Goal: Task Accomplishment & Management: Use online tool/utility

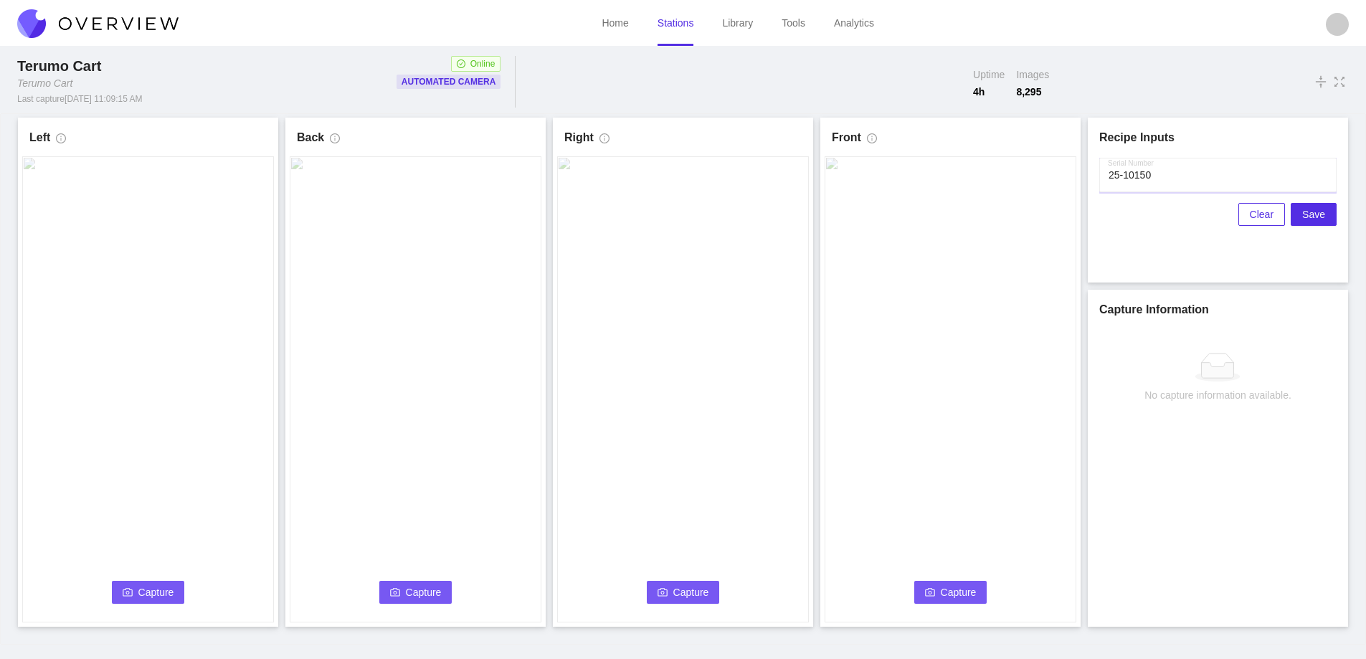
click at [1200, 185] on input "Serial Number" at bounding box center [1218, 175] width 237 height 34
click at [173, 587] on span "Capture" at bounding box center [156, 593] width 36 height 16
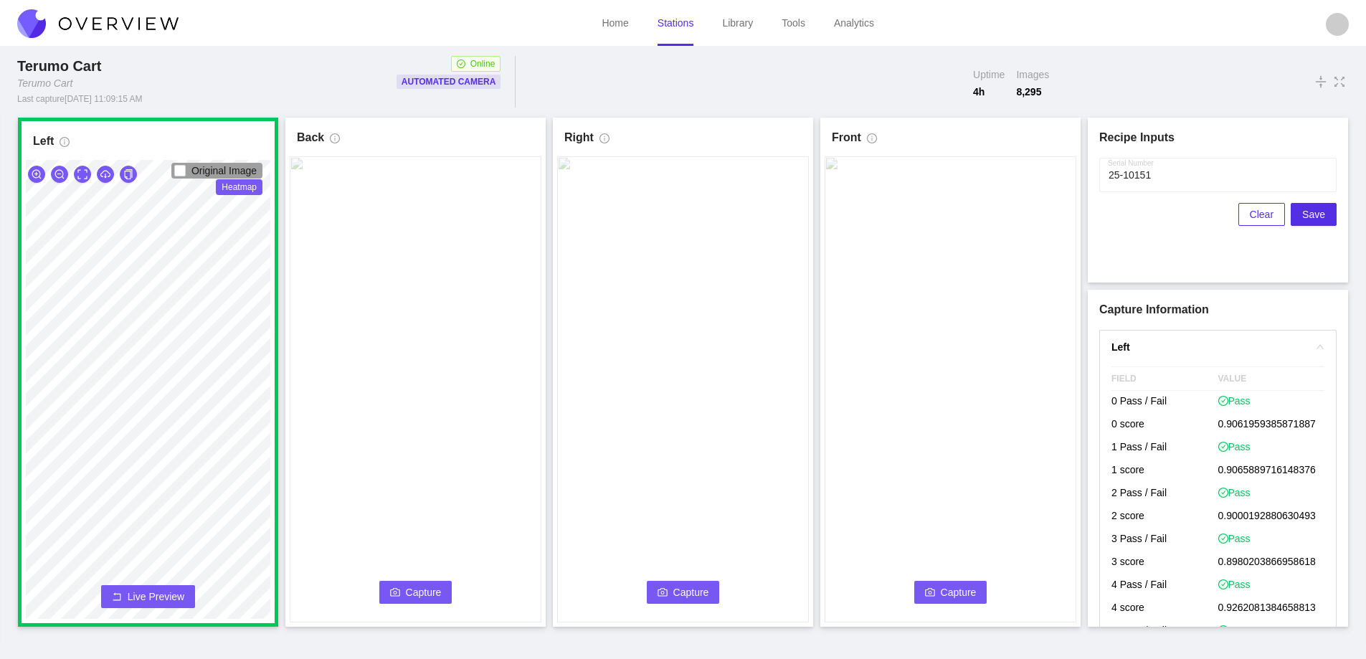
click at [425, 595] on span "Capture" at bounding box center [424, 593] width 36 height 16
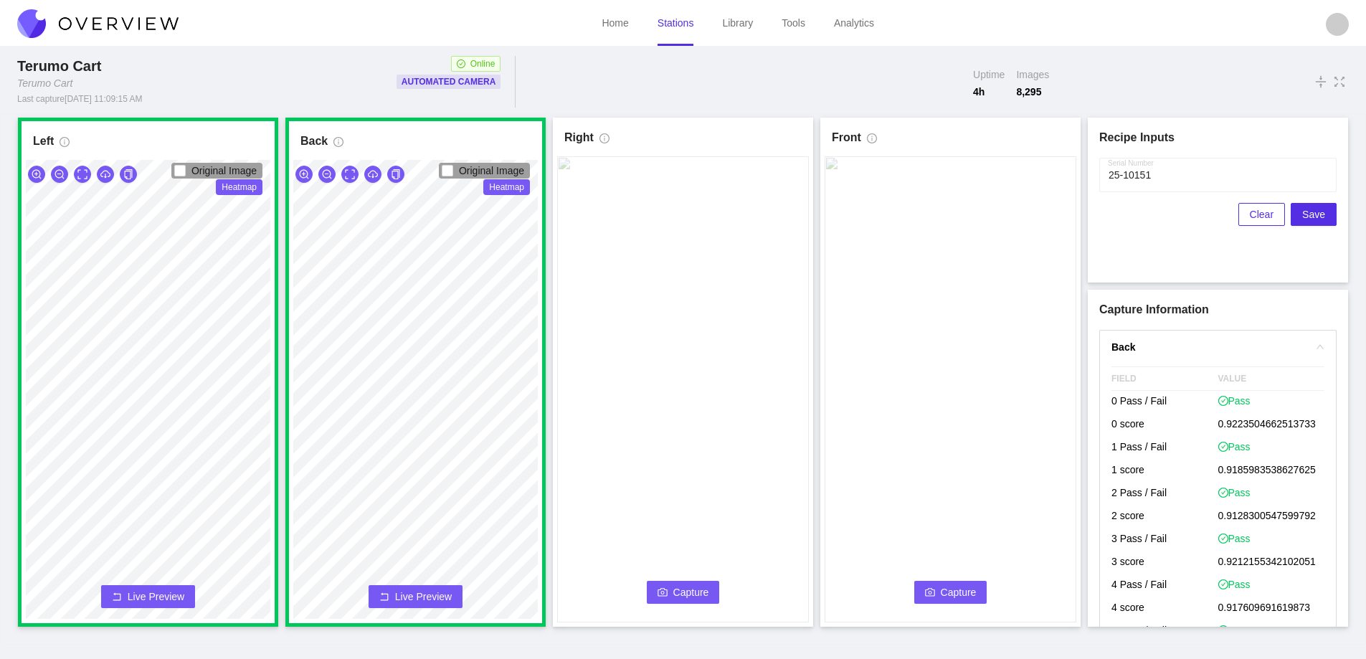
click at [697, 594] on span "Capture" at bounding box center [692, 593] width 36 height 16
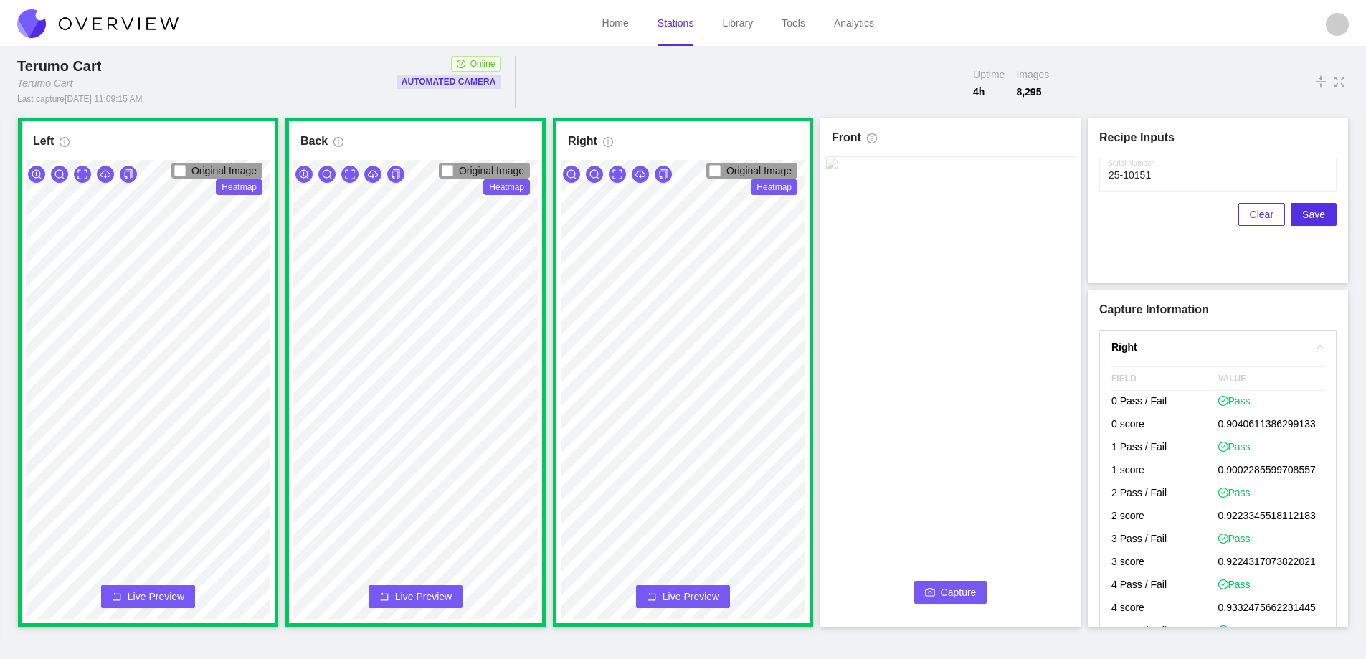
click at [960, 594] on span "Capture" at bounding box center [959, 593] width 36 height 16
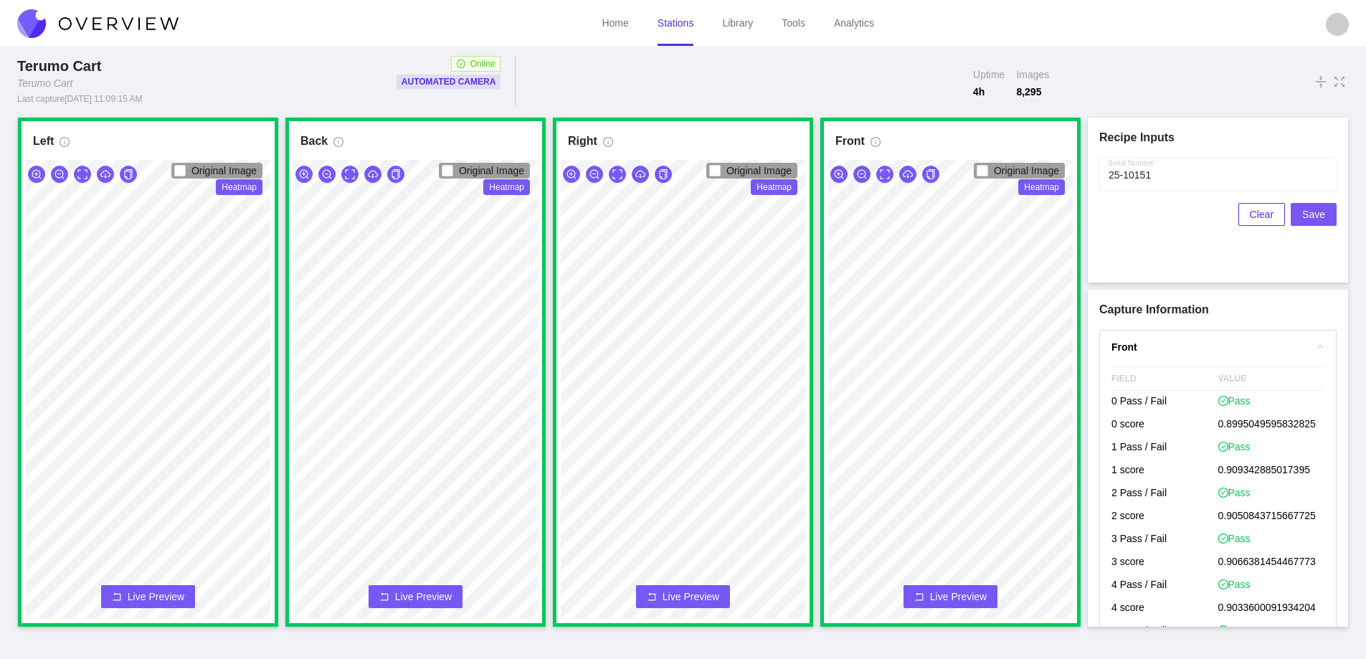
click at [1326, 216] on button "Save" at bounding box center [1314, 214] width 46 height 23
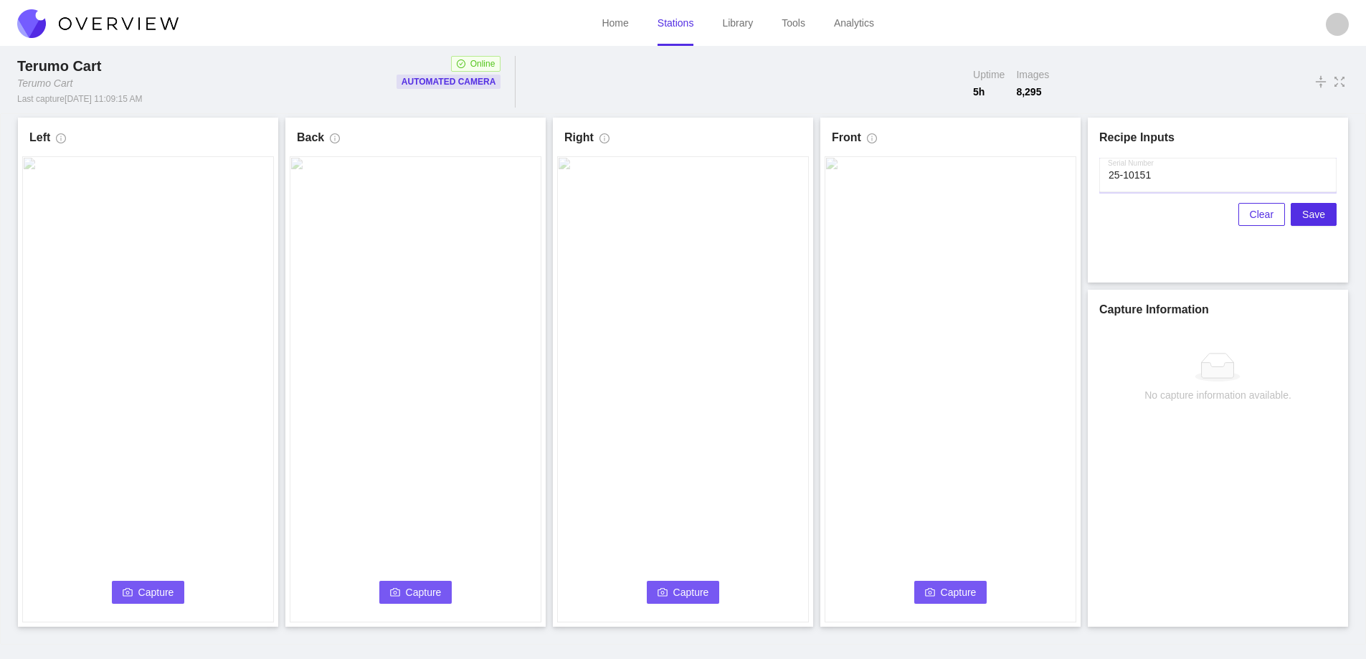
click at [1201, 178] on input "Serial Number" at bounding box center [1218, 175] width 237 height 34
click at [153, 591] on span "Capture" at bounding box center [156, 593] width 36 height 16
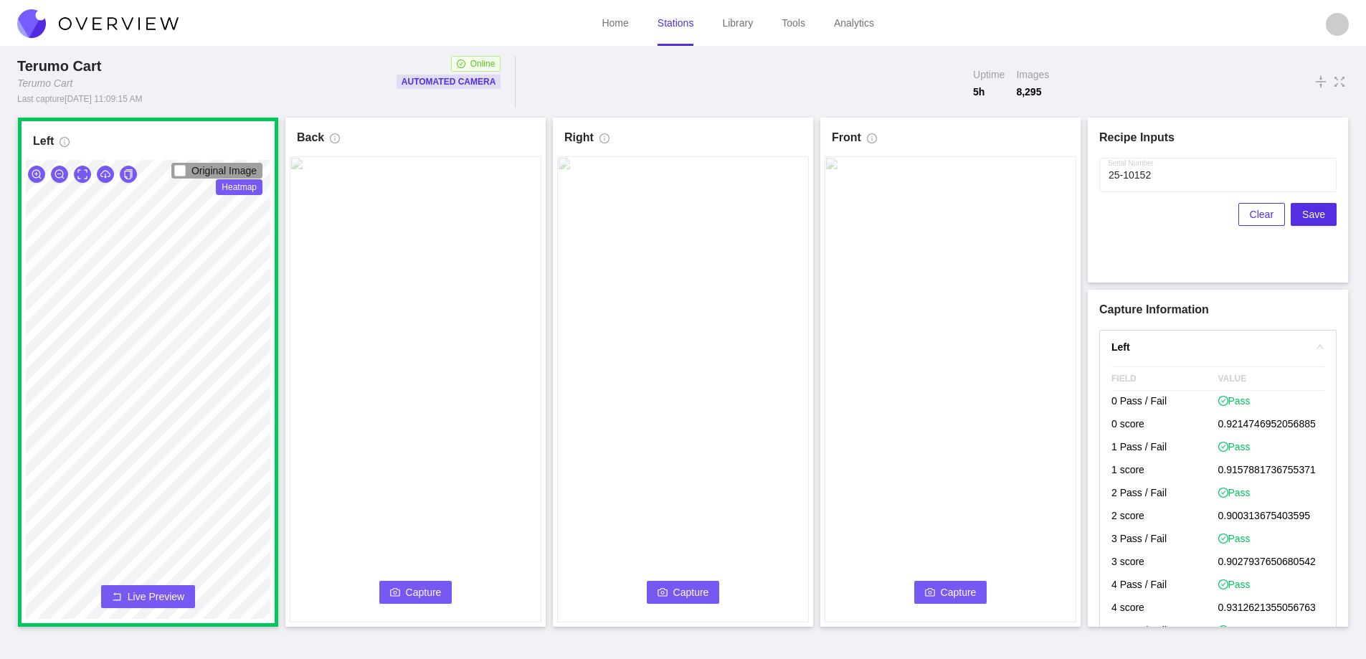
click at [425, 599] on span "Capture" at bounding box center [424, 593] width 36 height 16
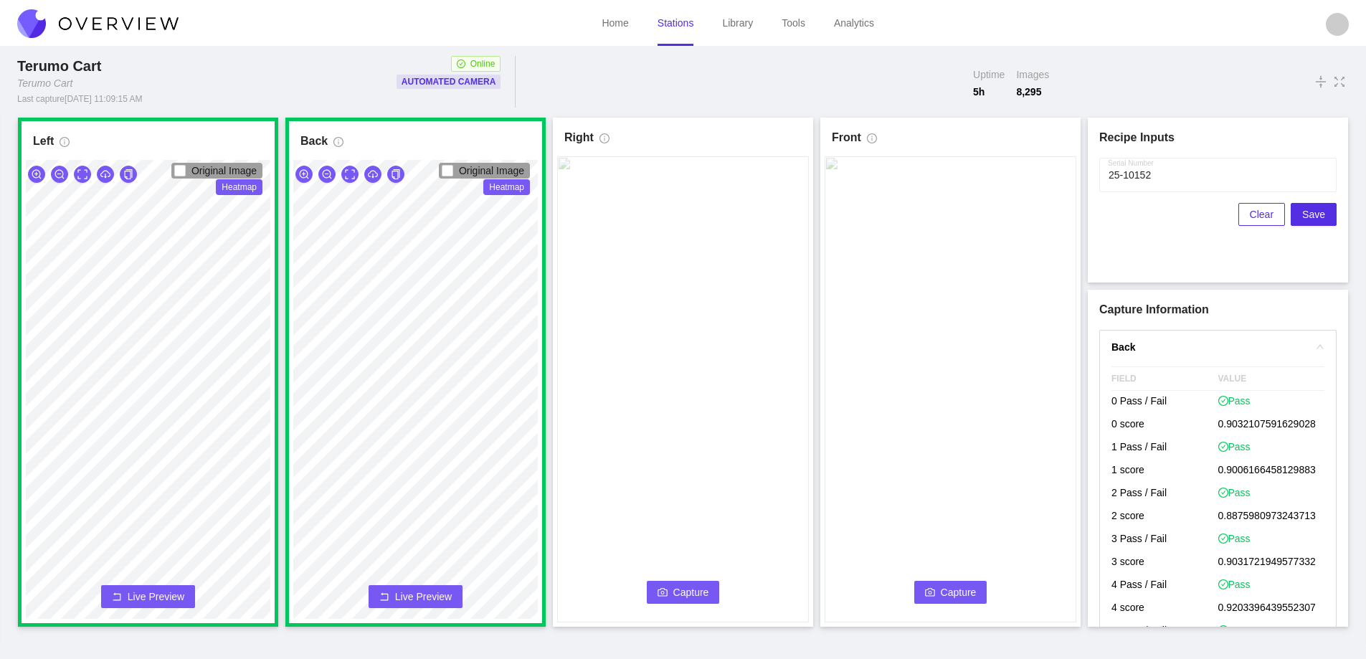
click at [660, 599] on button "Capture" at bounding box center [683, 592] width 73 height 23
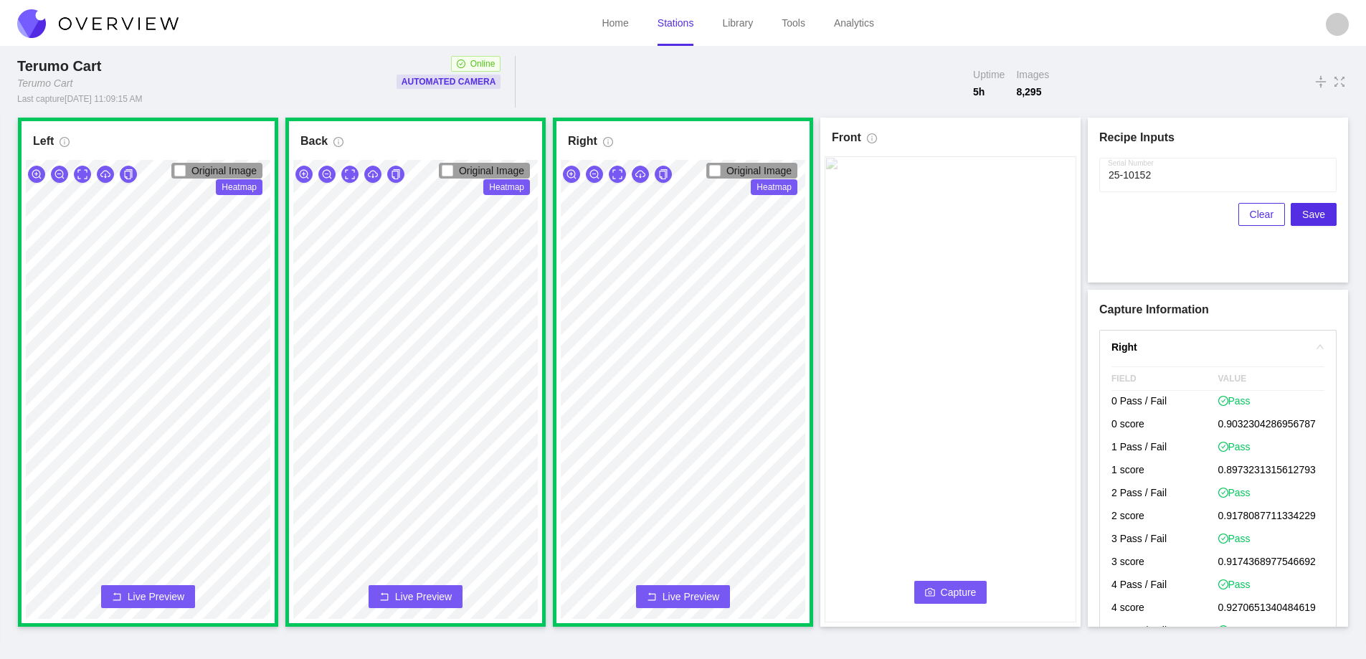
click at [953, 592] on span "Capture" at bounding box center [959, 593] width 36 height 16
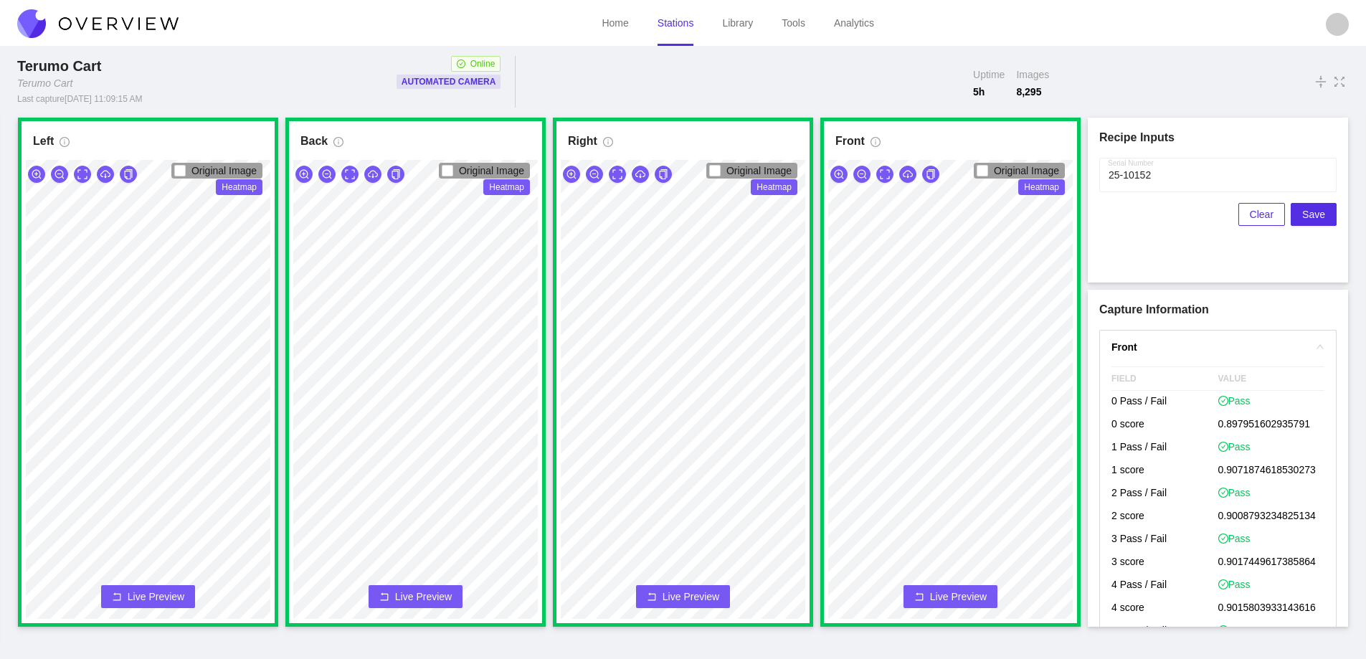
click at [1328, 237] on div "Serial Number Clear Save" at bounding box center [1218, 214] width 237 height 113
click at [1321, 219] on span "Save" at bounding box center [1314, 215] width 23 height 16
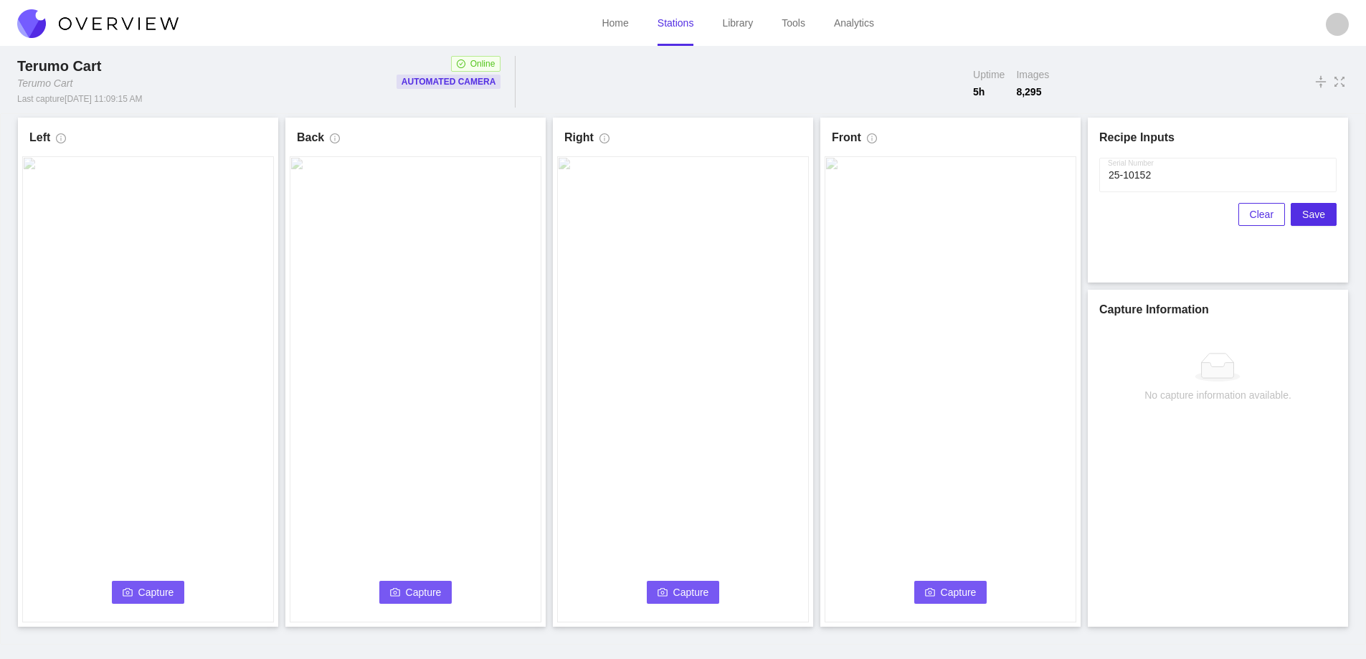
click at [149, 598] on span "Capture" at bounding box center [156, 593] width 36 height 16
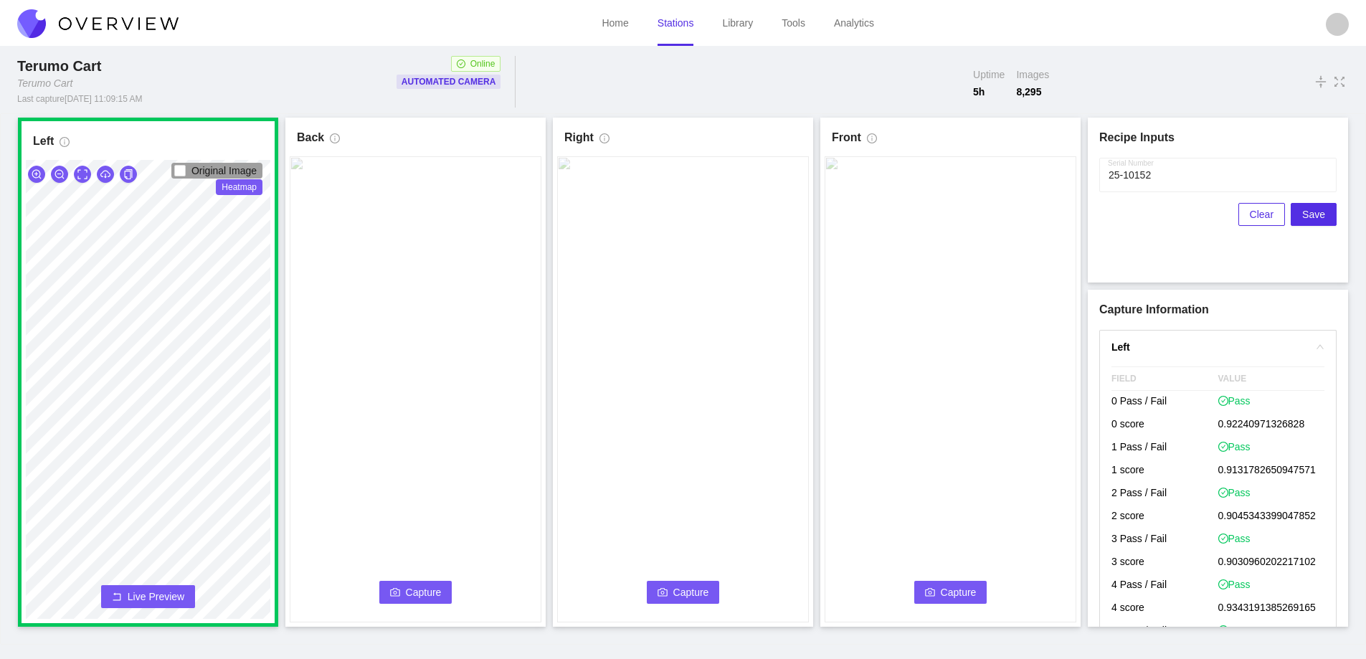
click at [406, 595] on span "Capture" at bounding box center [424, 593] width 36 height 16
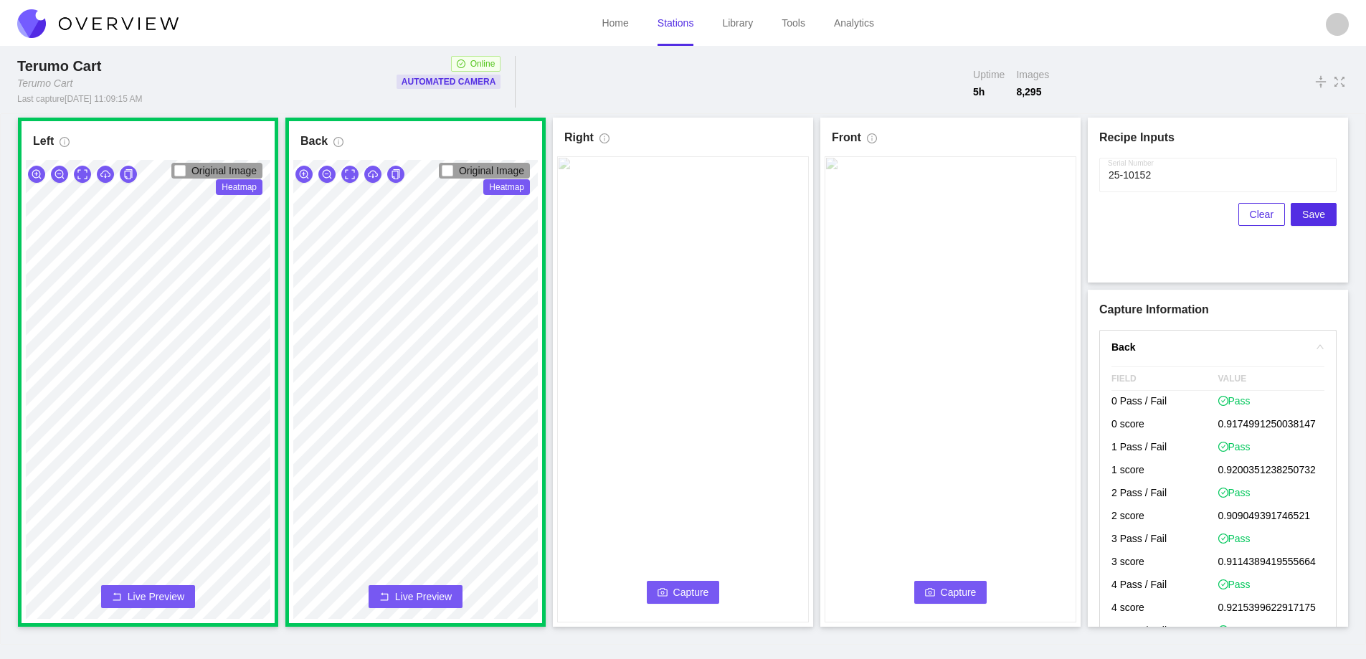
click at [661, 593] on icon "camera" at bounding box center [663, 592] width 10 height 8
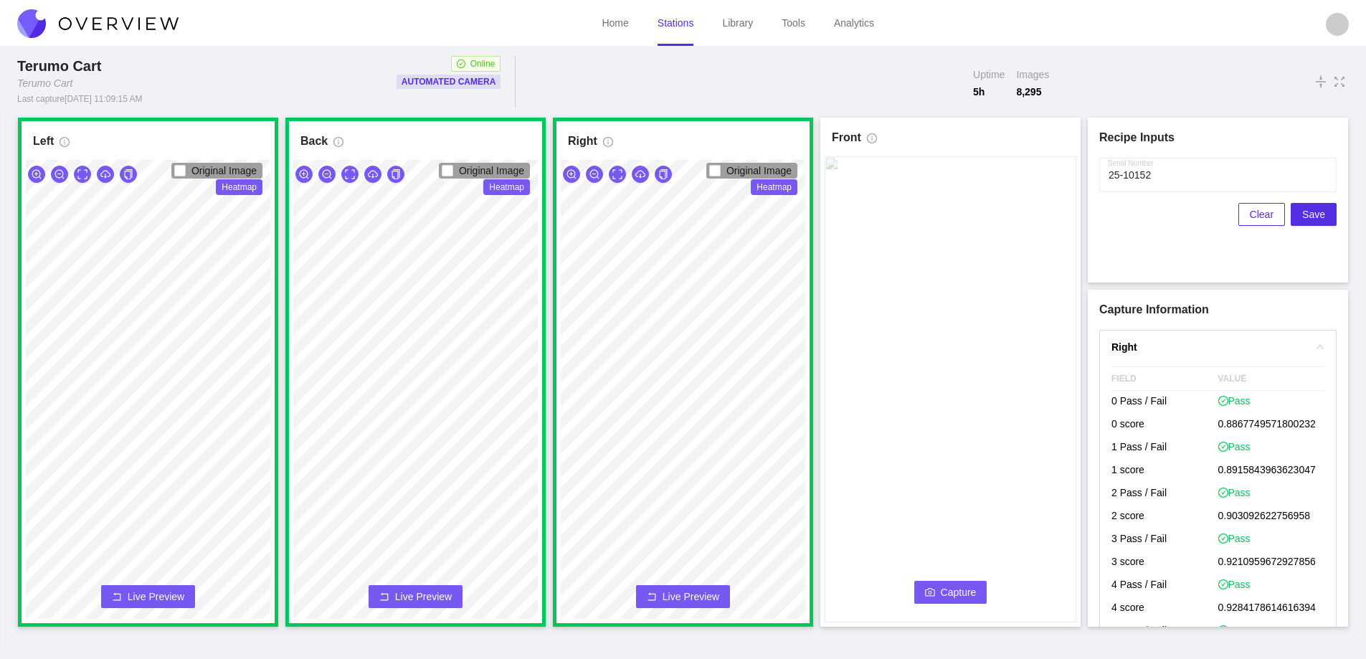
click at [950, 592] on span "Capture" at bounding box center [959, 593] width 36 height 16
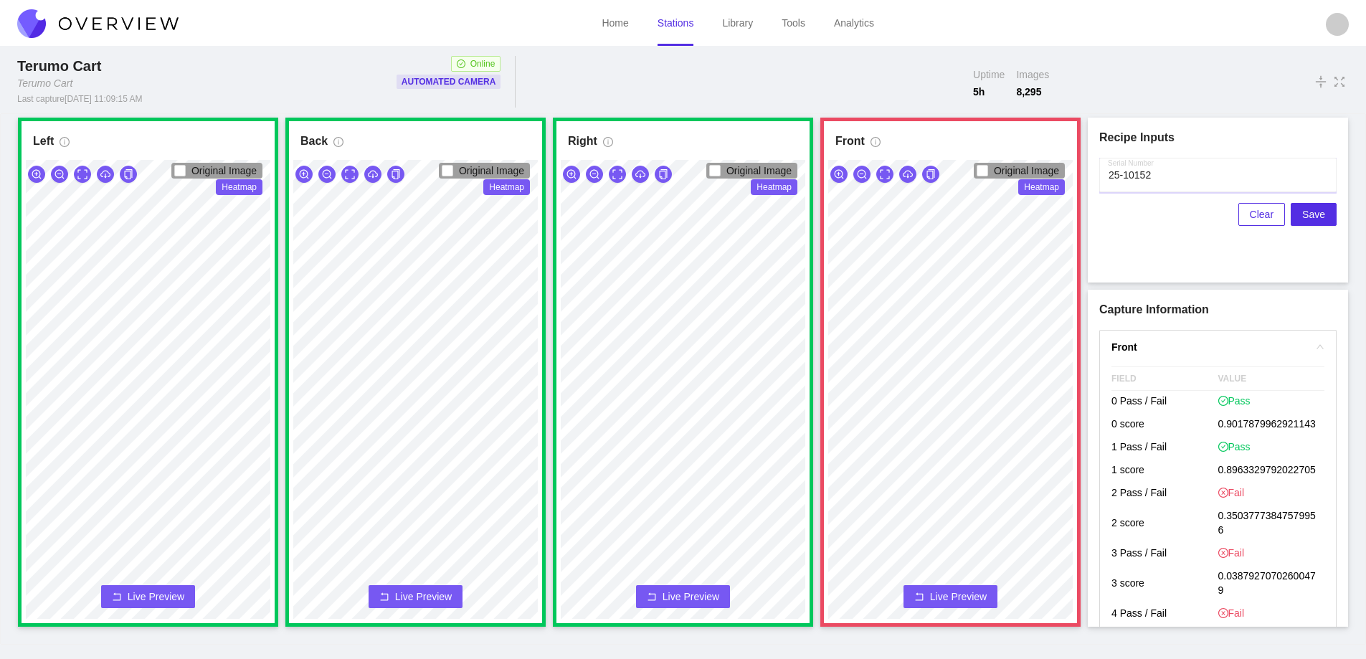
click at [1171, 173] on input "Serial Number" at bounding box center [1218, 175] width 237 height 34
click at [954, 603] on span "Live Preview" at bounding box center [958, 597] width 57 height 14
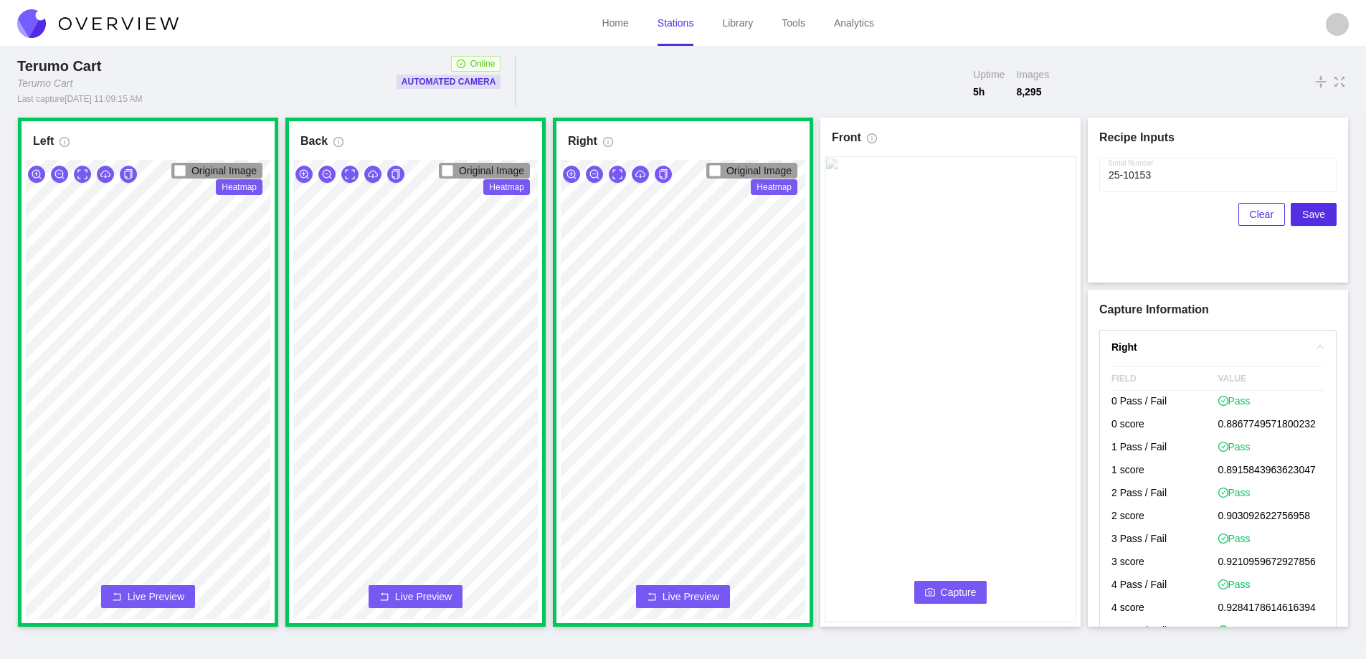
click at [961, 599] on span "Capture" at bounding box center [959, 593] width 36 height 16
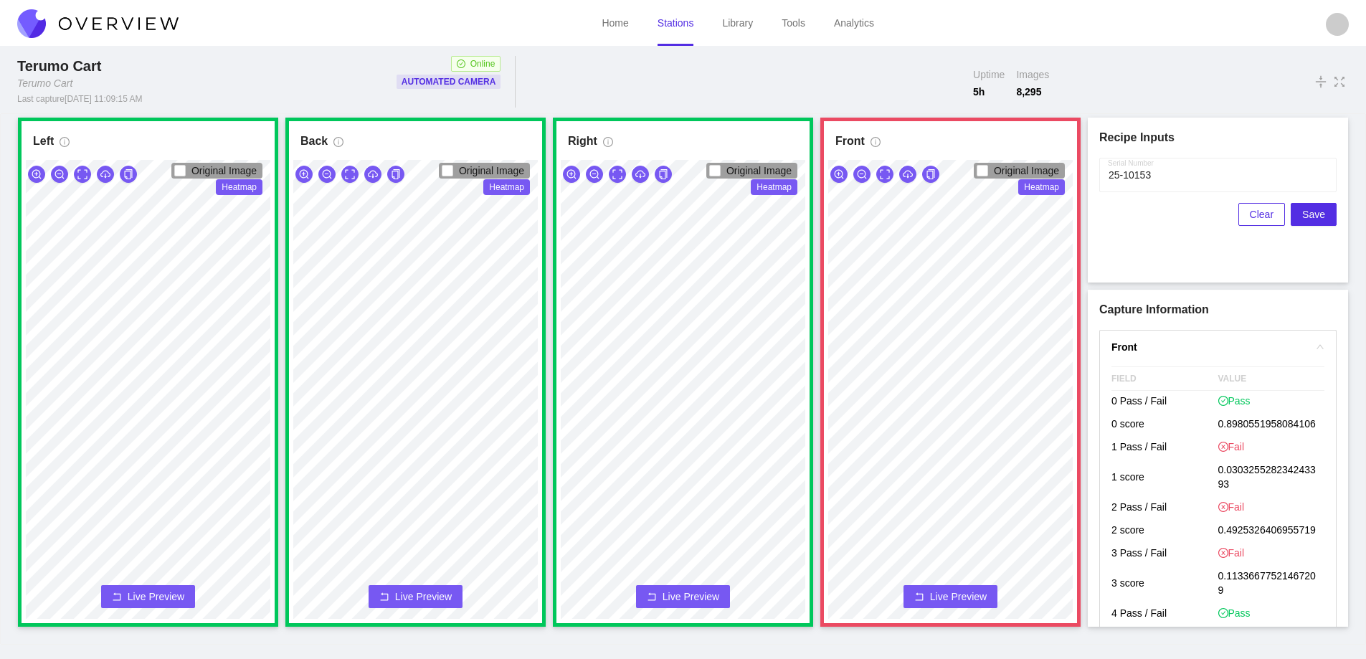
click at [958, 595] on span "Live Preview" at bounding box center [958, 597] width 57 height 14
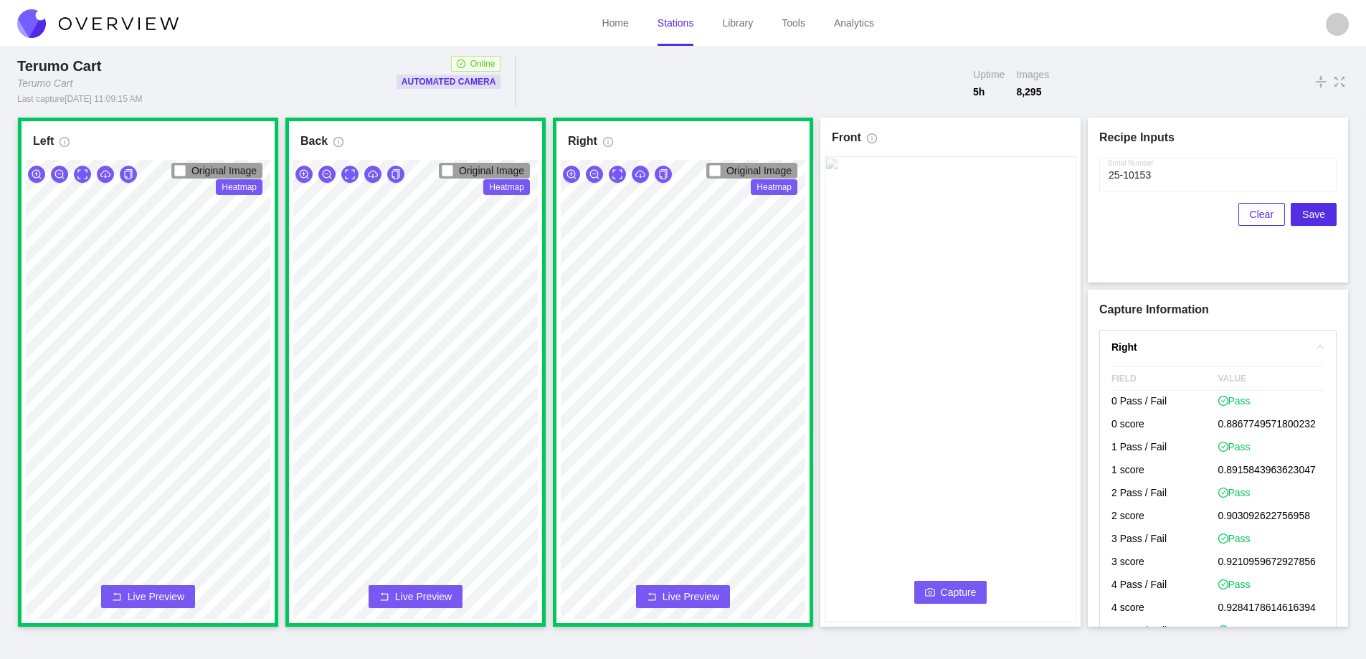
click at [968, 587] on span "Capture" at bounding box center [959, 593] width 36 height 16
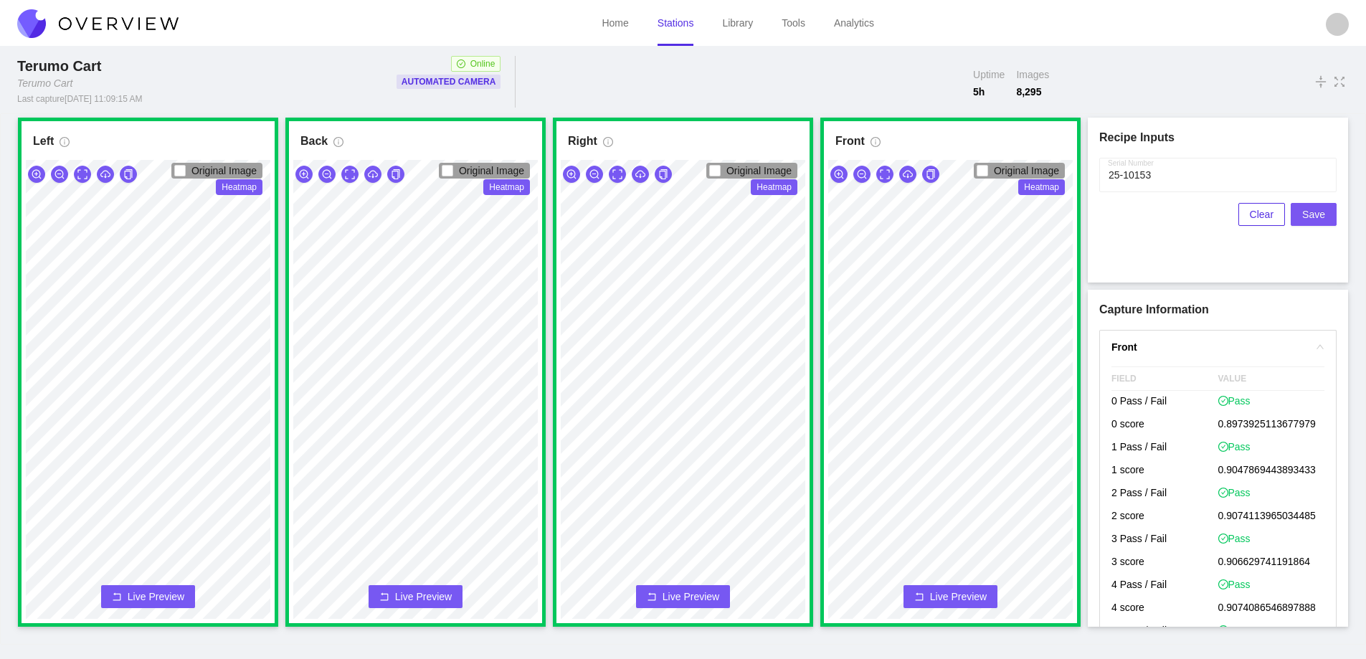
click at [1322, 217] on span "Save" at bounding box center [1314, 215] width 23 height 16
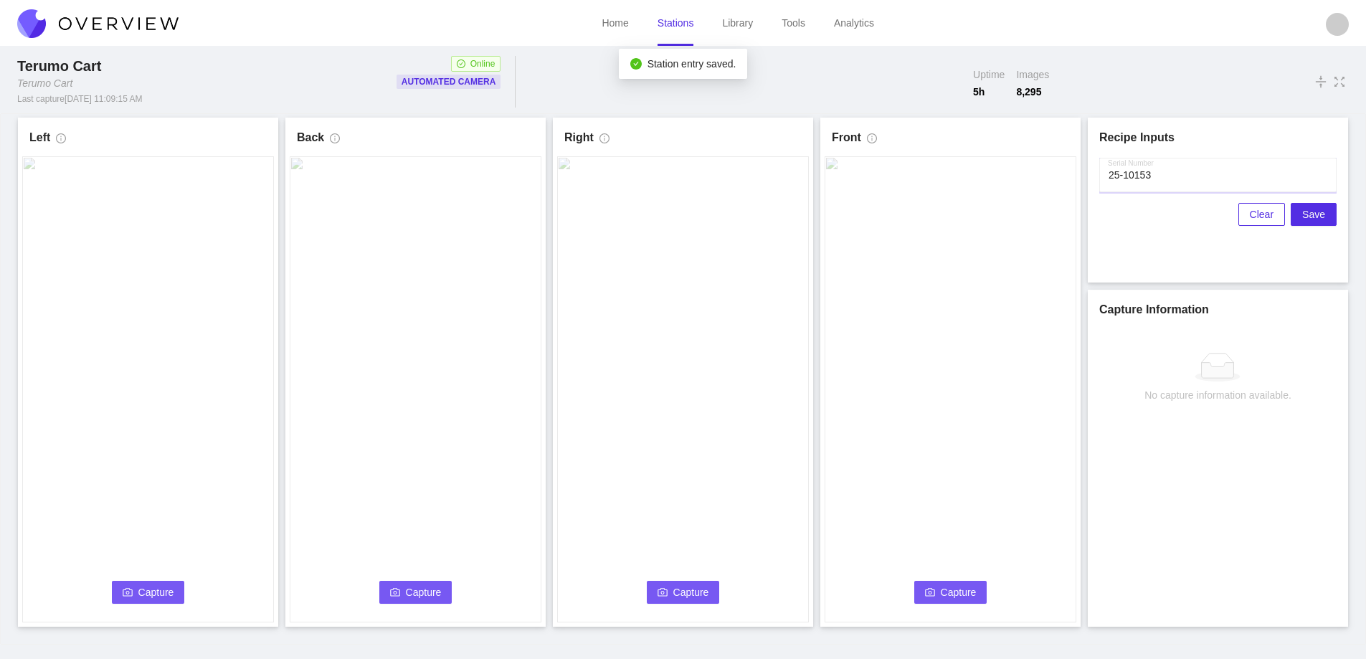
click at [1173, 175] on input "Serial Number" at bounding box center [1218, 175] width 237 height 34
type input "25-10154"
click at [136, 585] on button "Capture" at bounding box center [148, 592] width 73 height 23
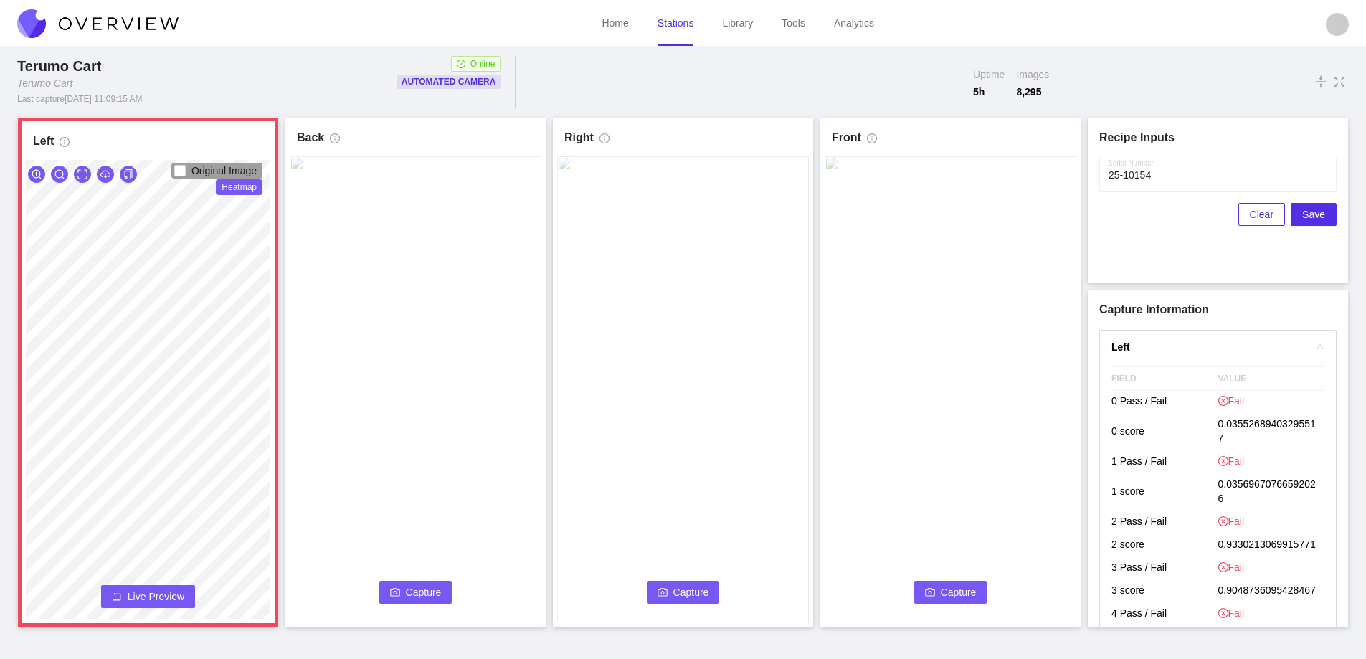
click at [136, 595] on span "Live Preview" at bounding box center [156, 597] width 57 height 14
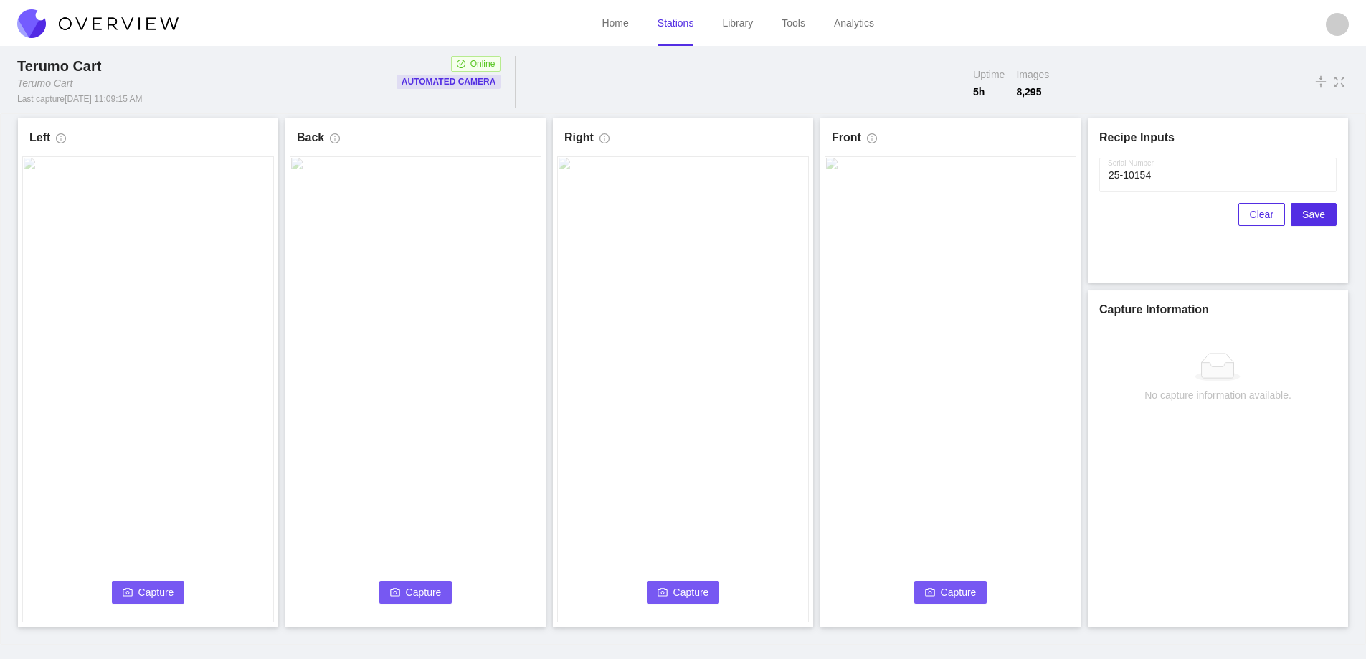
click at [157, 588] on span "Capture" at bounding box center [156, 593] width 36 height 16
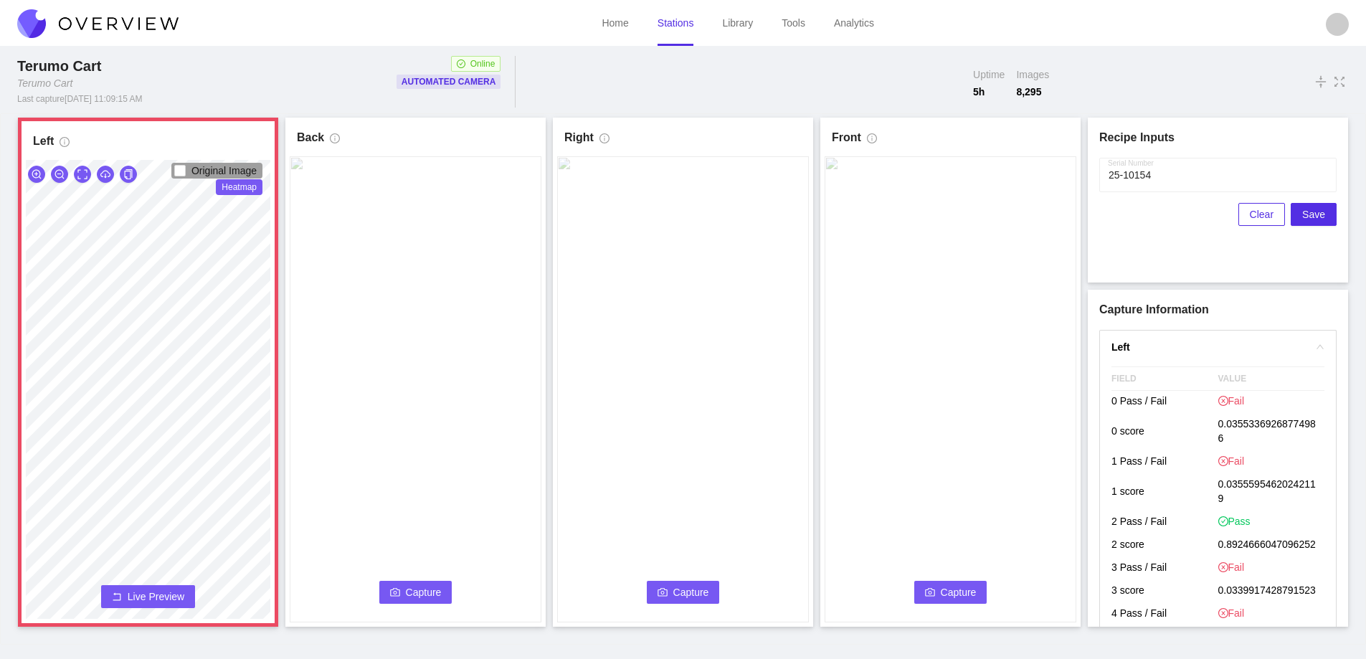
click at [117, 592] on icon "rollback" at bounding box center [117, 597] width 10 height 10
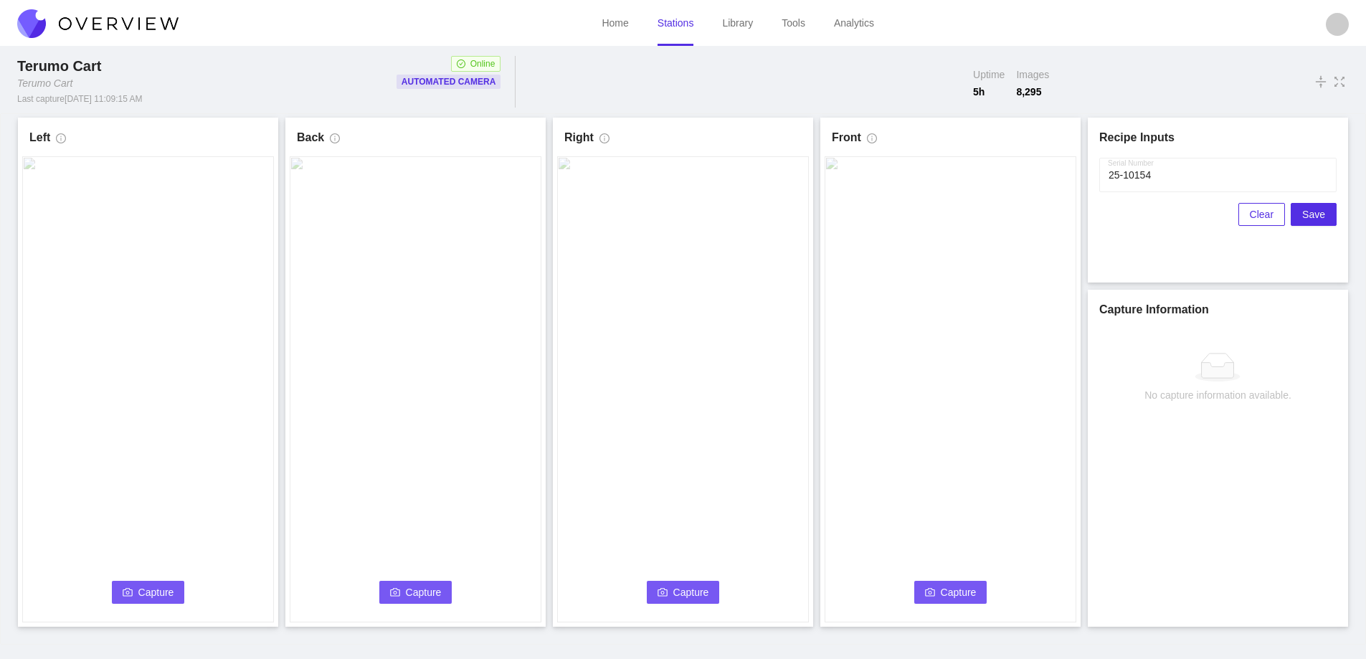
click at [141, 592] on span "Capture" at bounding box center [156, 593] width 36 height 16
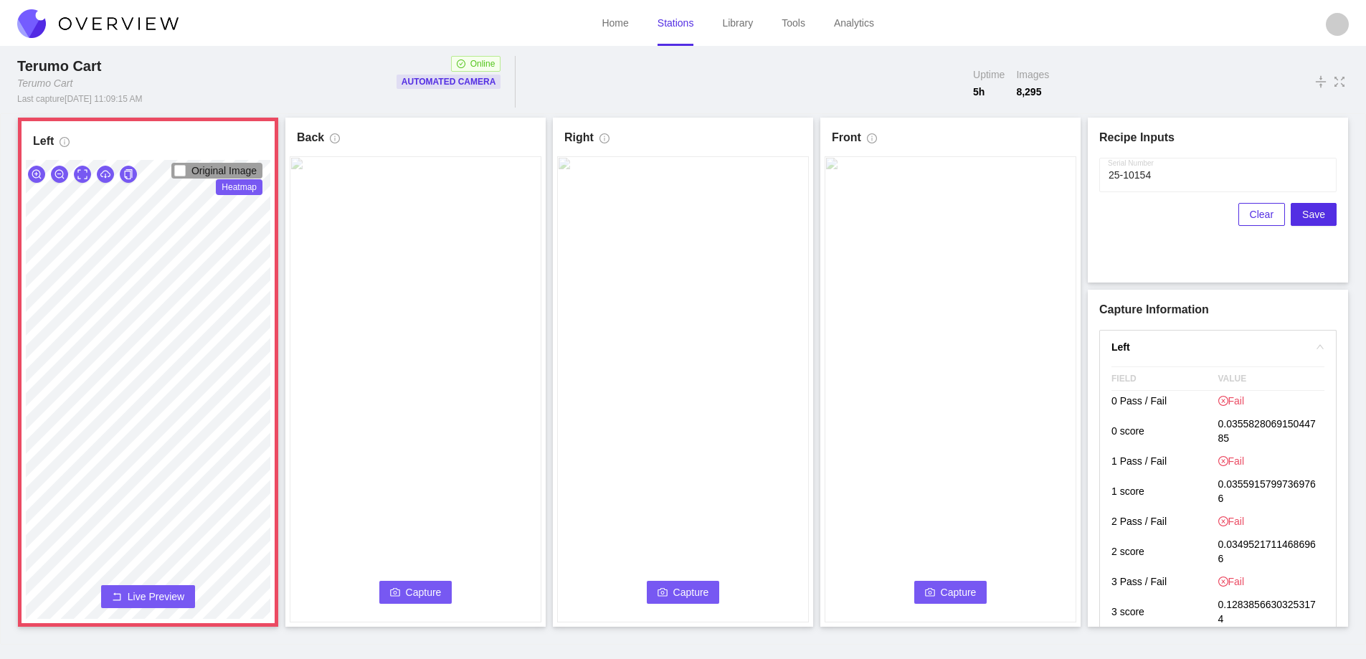
click at [151, 589] on button "Live Preview" at bounding box center [148, 596] width 94 height 23
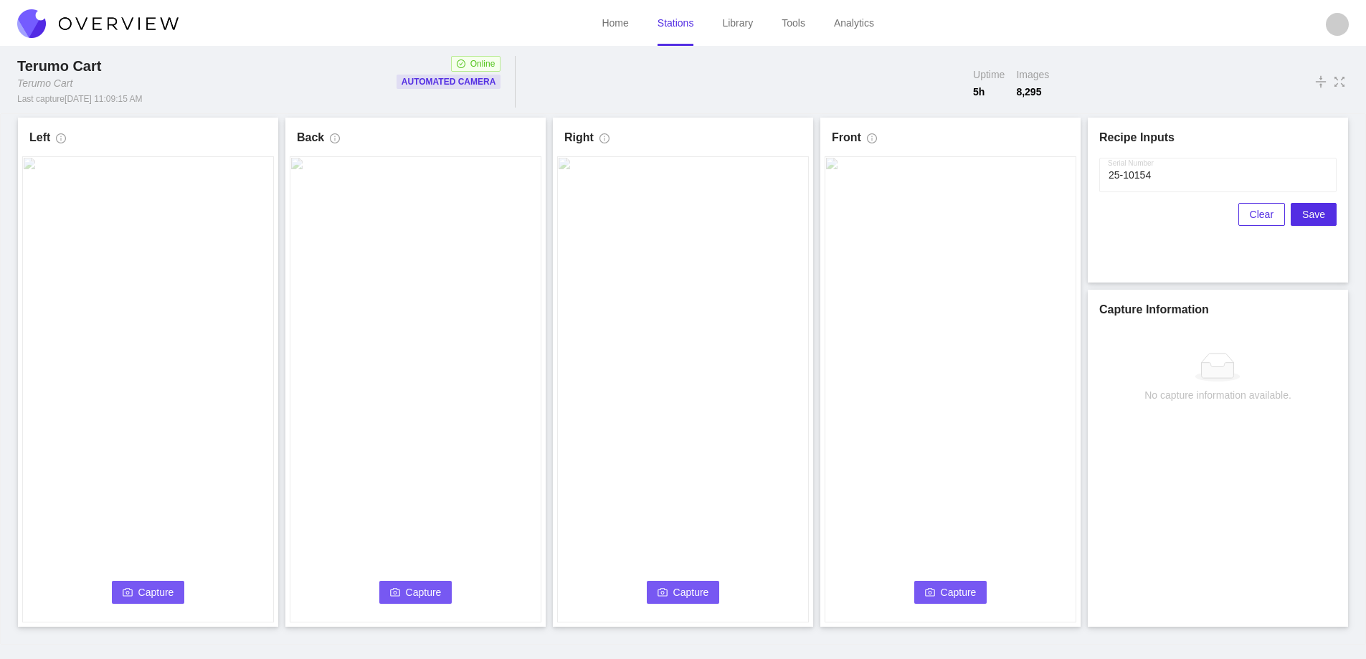
click at [159, 590] on span "Capture" at bounding box center [156, 593] width 36 height 16
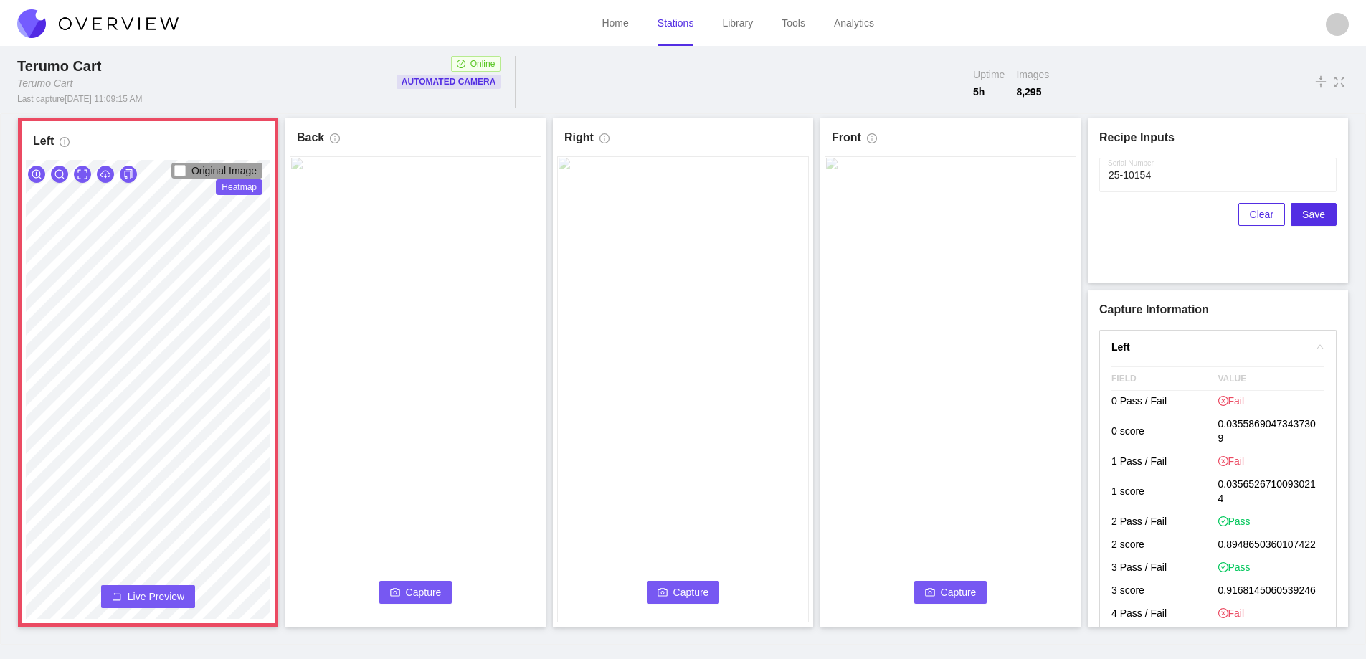
click at [137, 592] on span "Live Preview" at bounding box center [156, 597] width 57 height 14
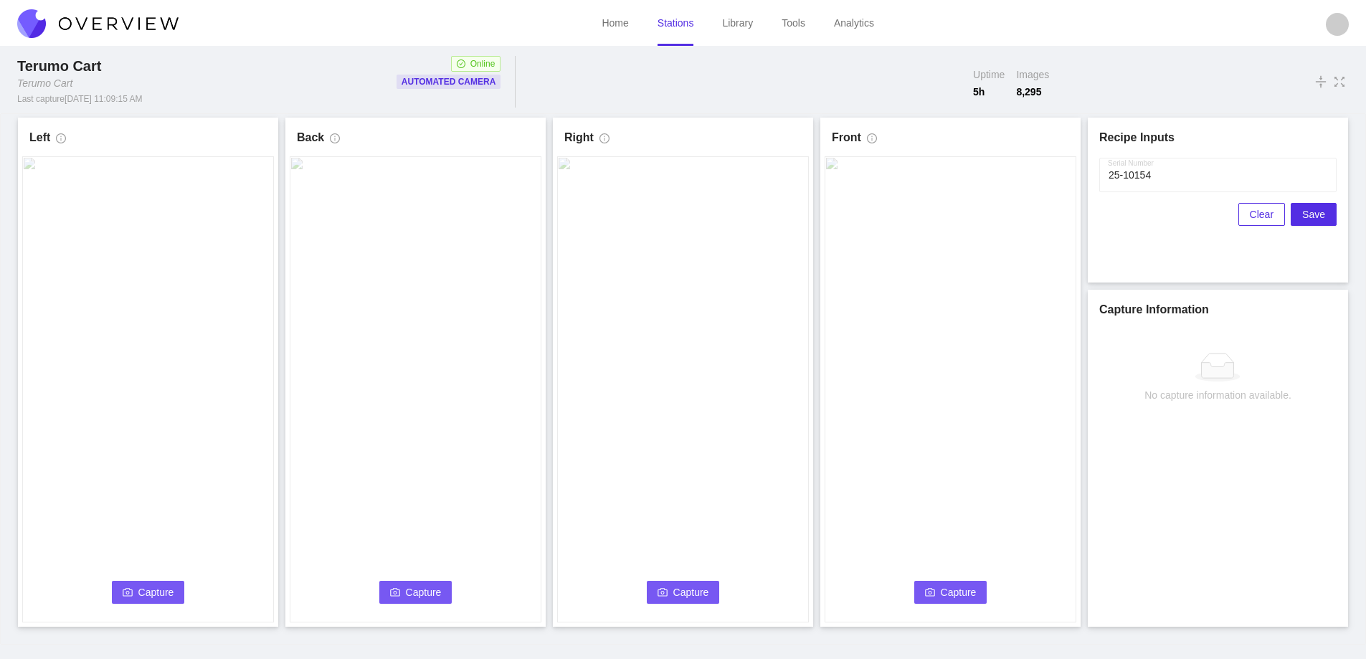
click at [146, 585] on span "Capture" at bounding box center [156, 593] width 36 height 16
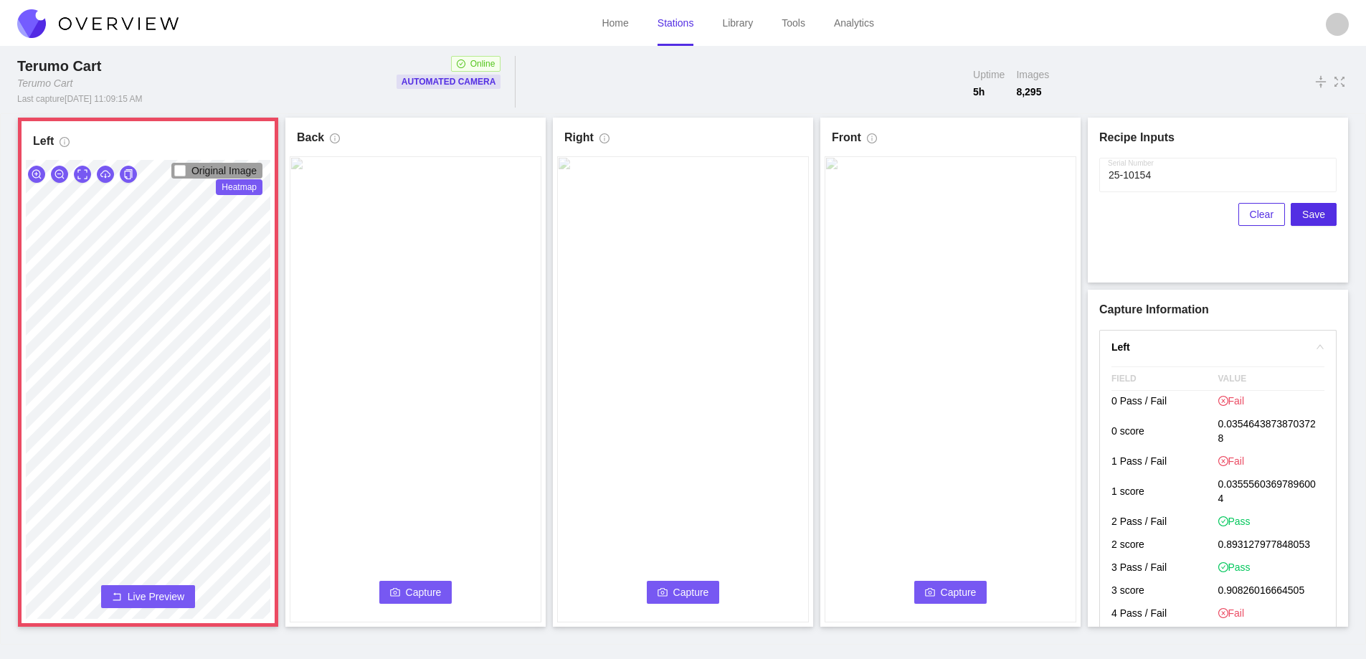
click at [136, 600] on span "Live Preview" at bounding box center [156, 597] width 57 height 14
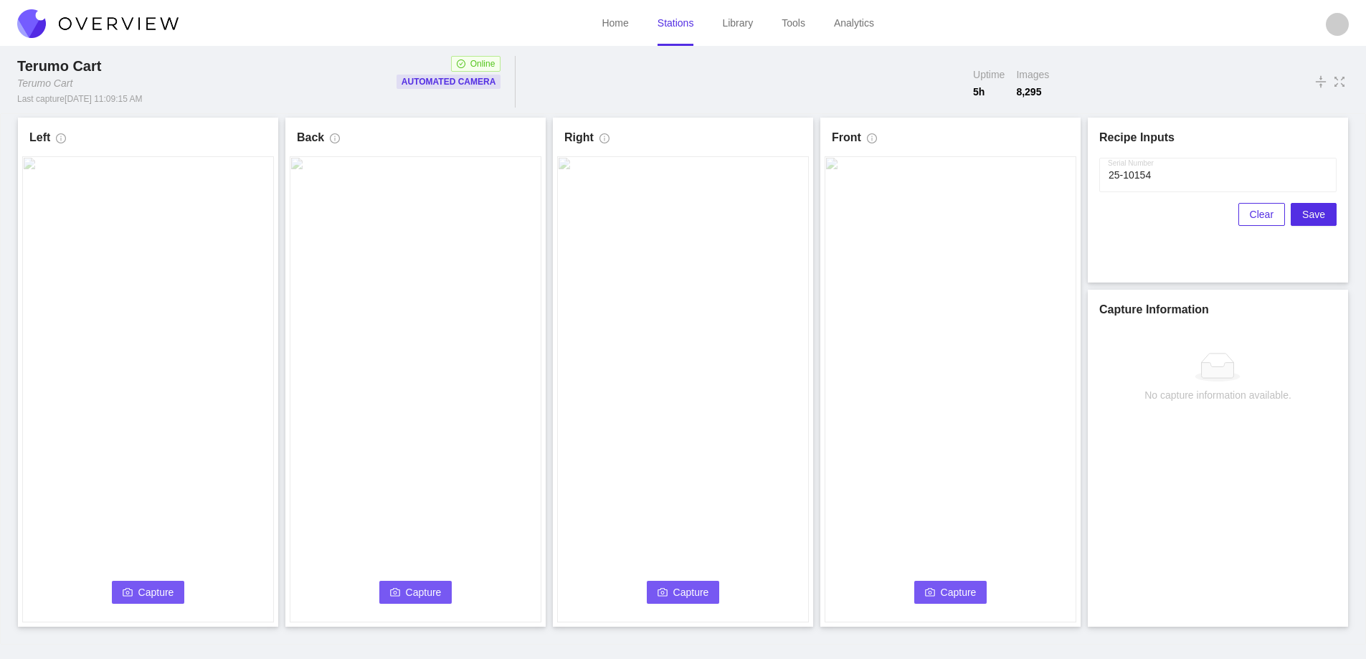
click at [136, 600] on button "Capture" at bounding box center [148, 592] width 73 height 23
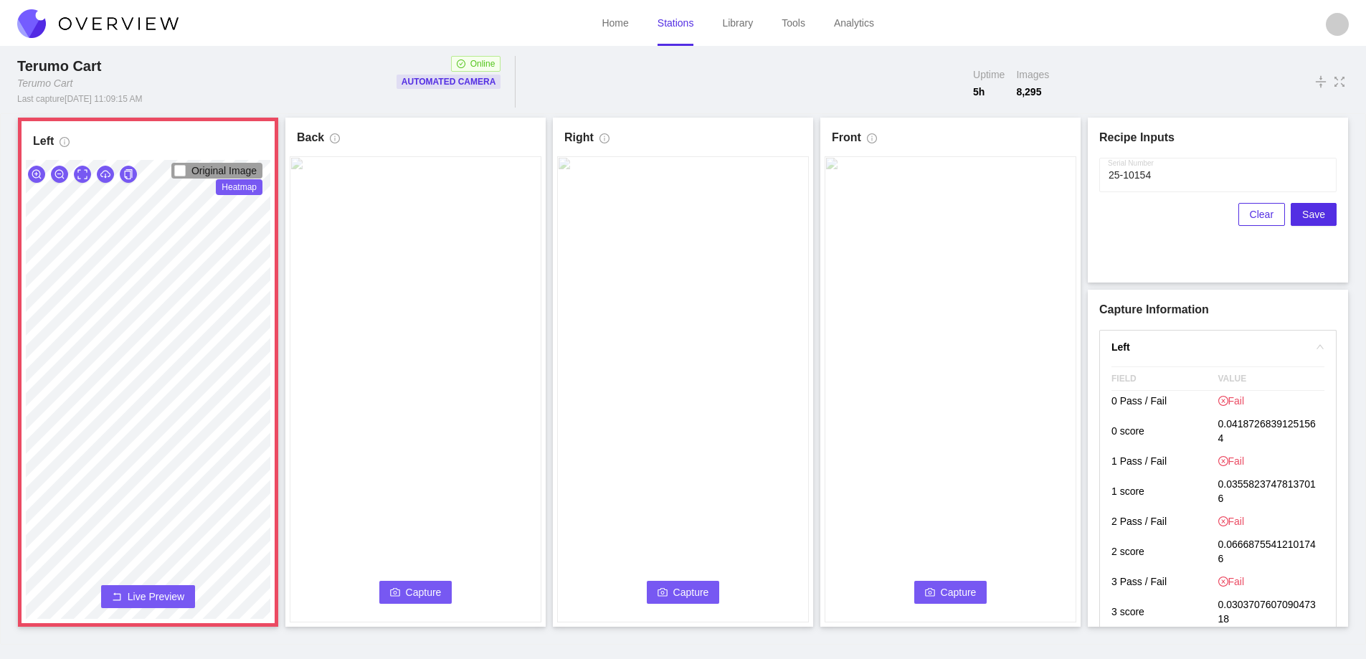
click at [162, 608] on button "Live Preview" at bounding box center [148, 596] width 94 height 23
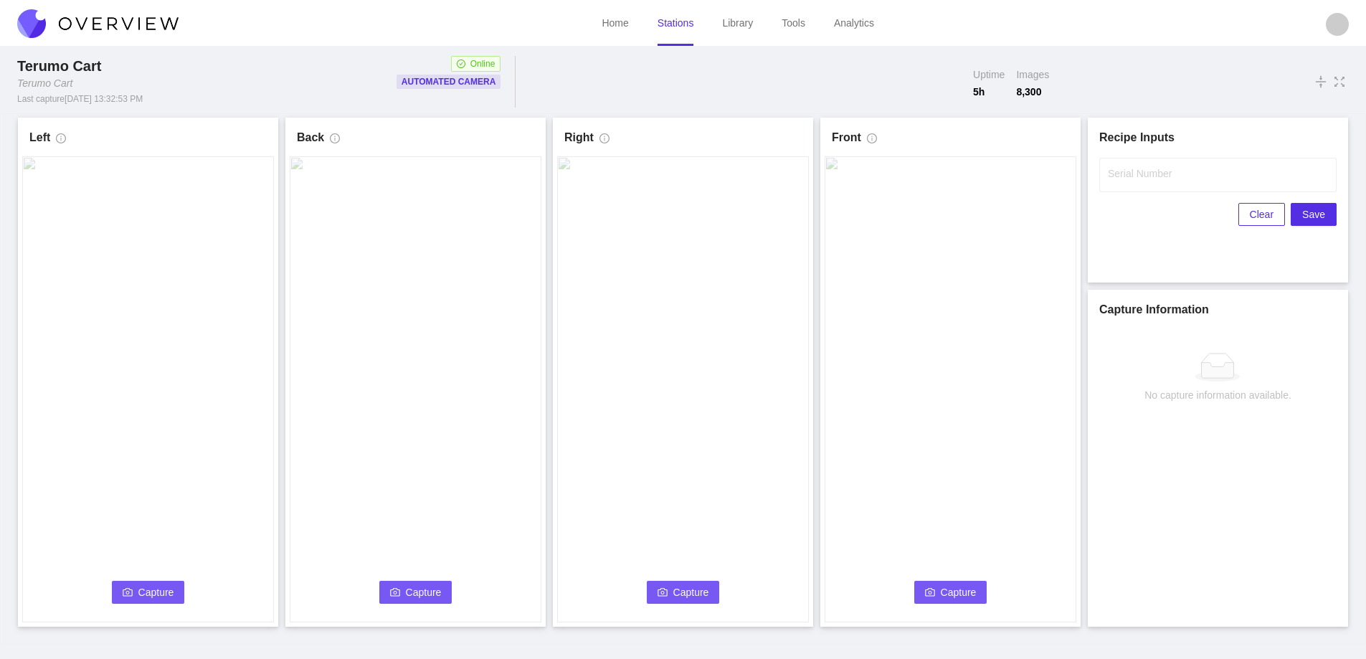
click at [1169, 174] on label "Serial Number" at bounding box center [1140, 173] width 64 height 14
click at [1169, 174] on input "Serial Number" at bounding box center [1218, 175] width 237 height 34
click at [148, 600] on button "Capture" at bounding box center [148, 592] width 73 height 23
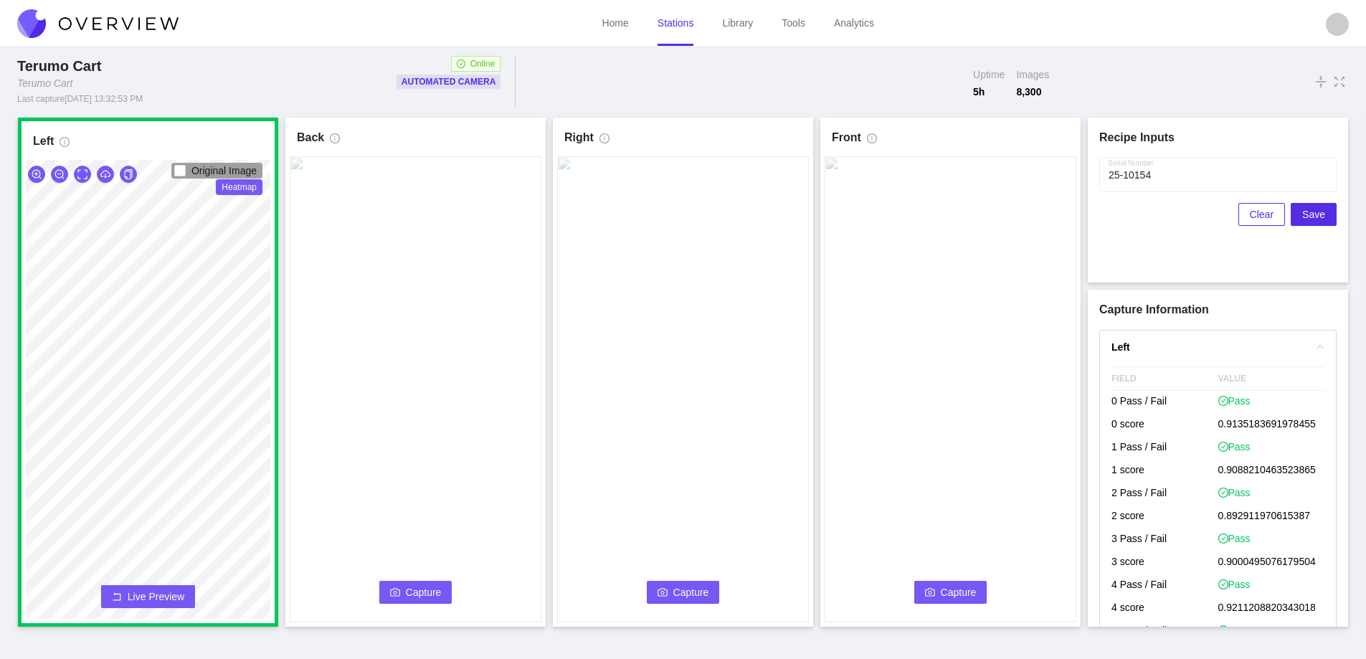
click at [408, 593] on span "Capture" at bounding box center [424, 593] width 36 height 16
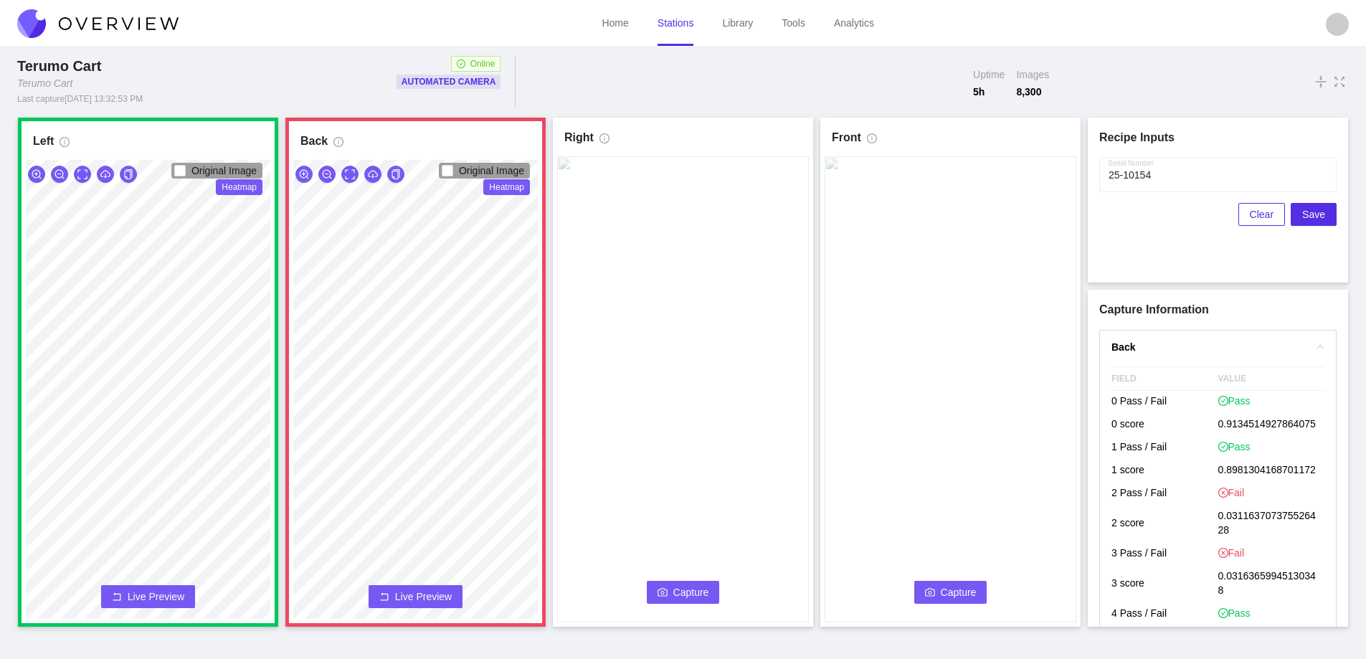
click at [448, 594] on span "Live Preview" at bounding box center [423, 597] width 57 height 14
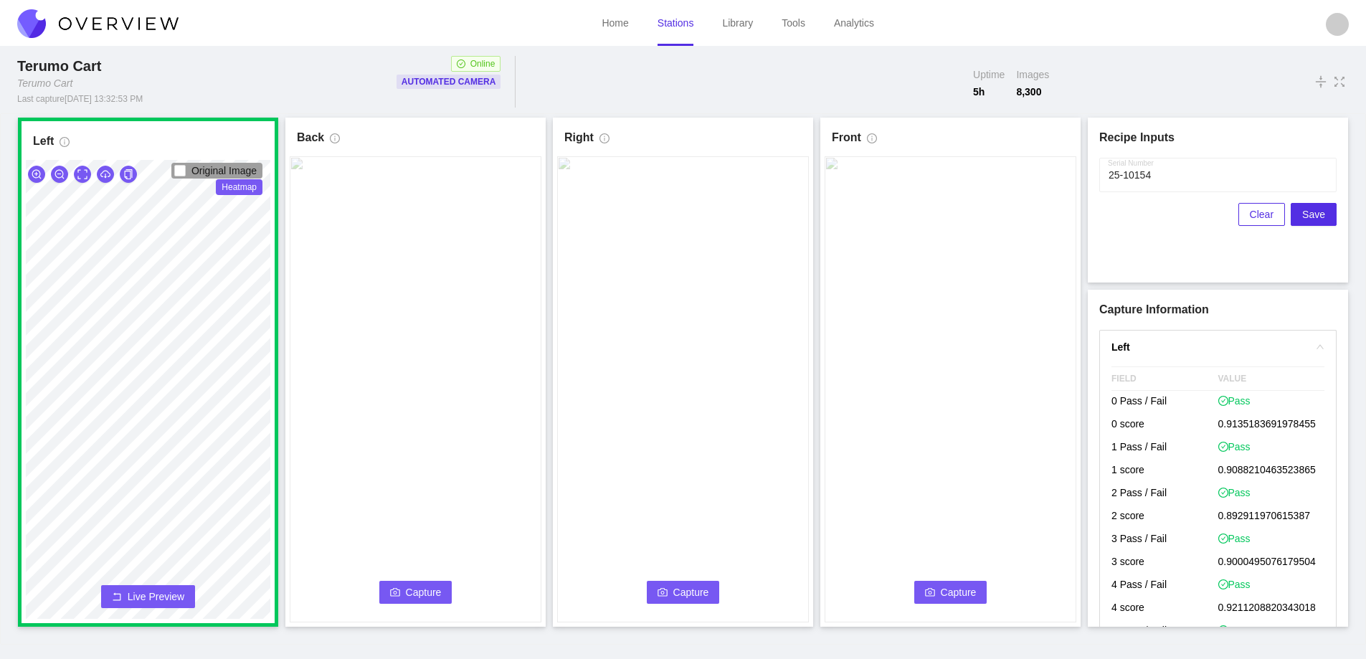
click at [409, 589] on span "Capture" at bounding box center [424, 593] width 36 height 16
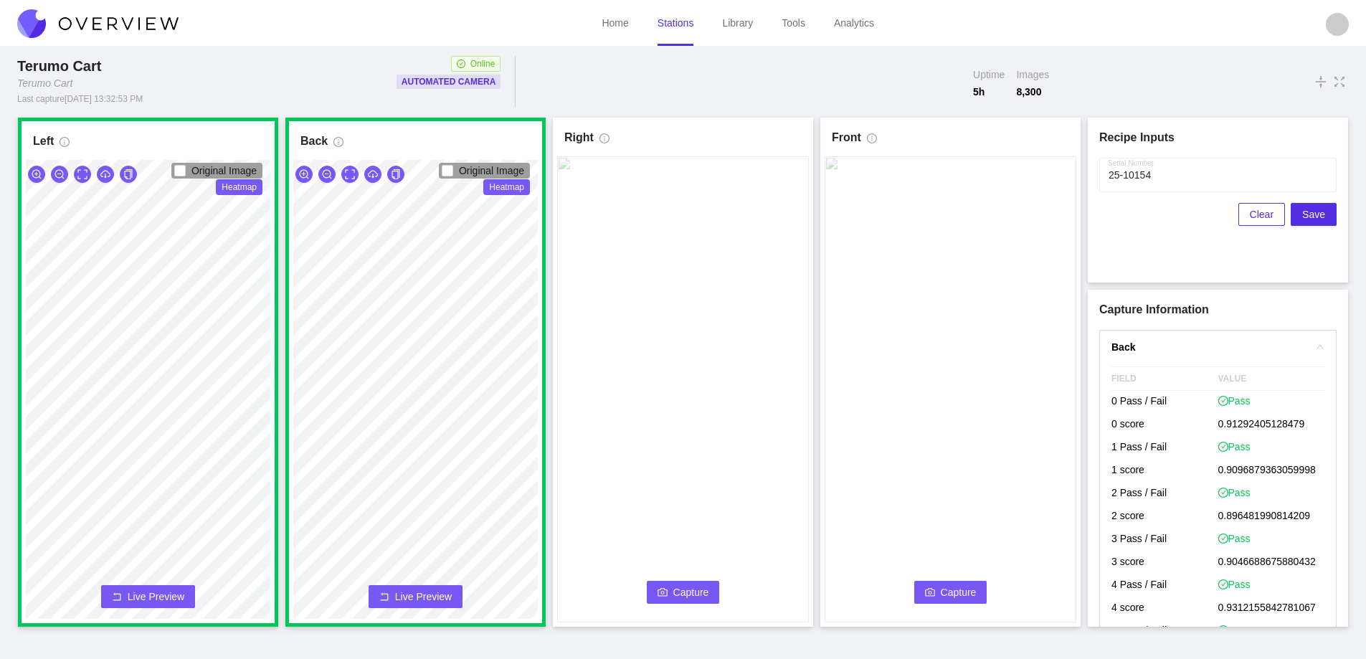
click at [673, 593] on button "Capture" at bounding box center [683, 592] width 73 height 23
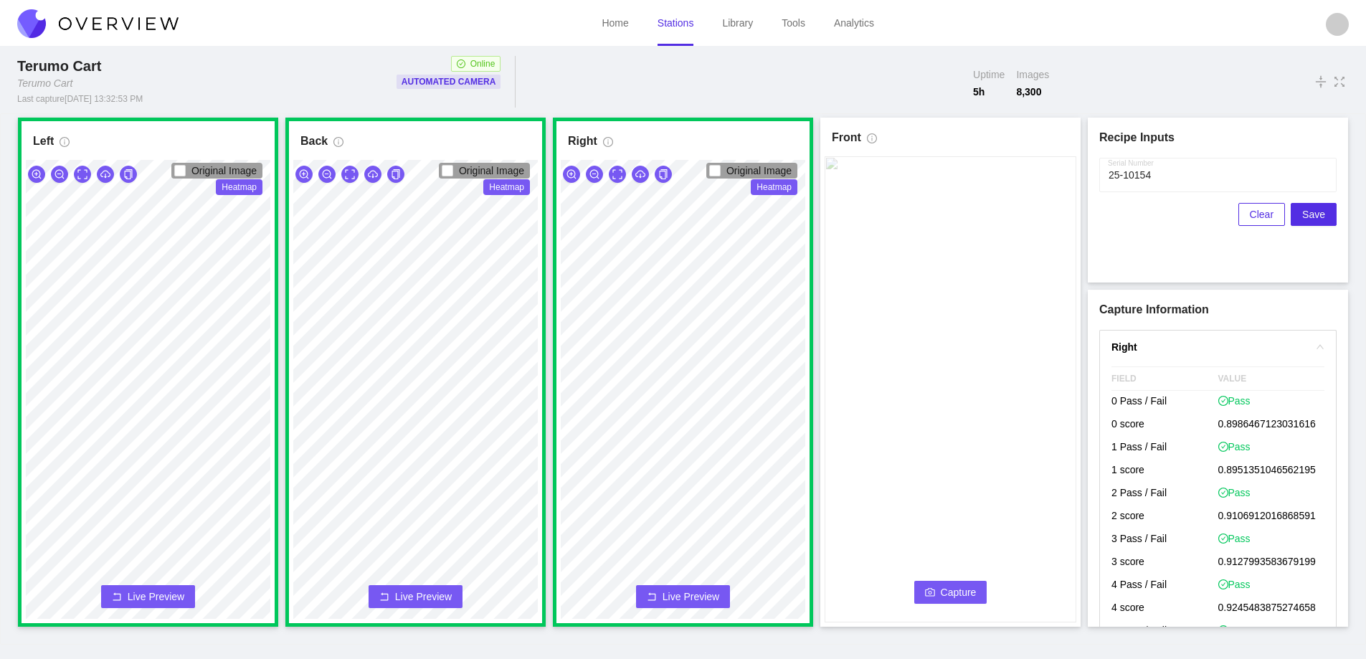
click at [965, 585] on span "Capture" at bounding box center [959, 593] width 36 height 16
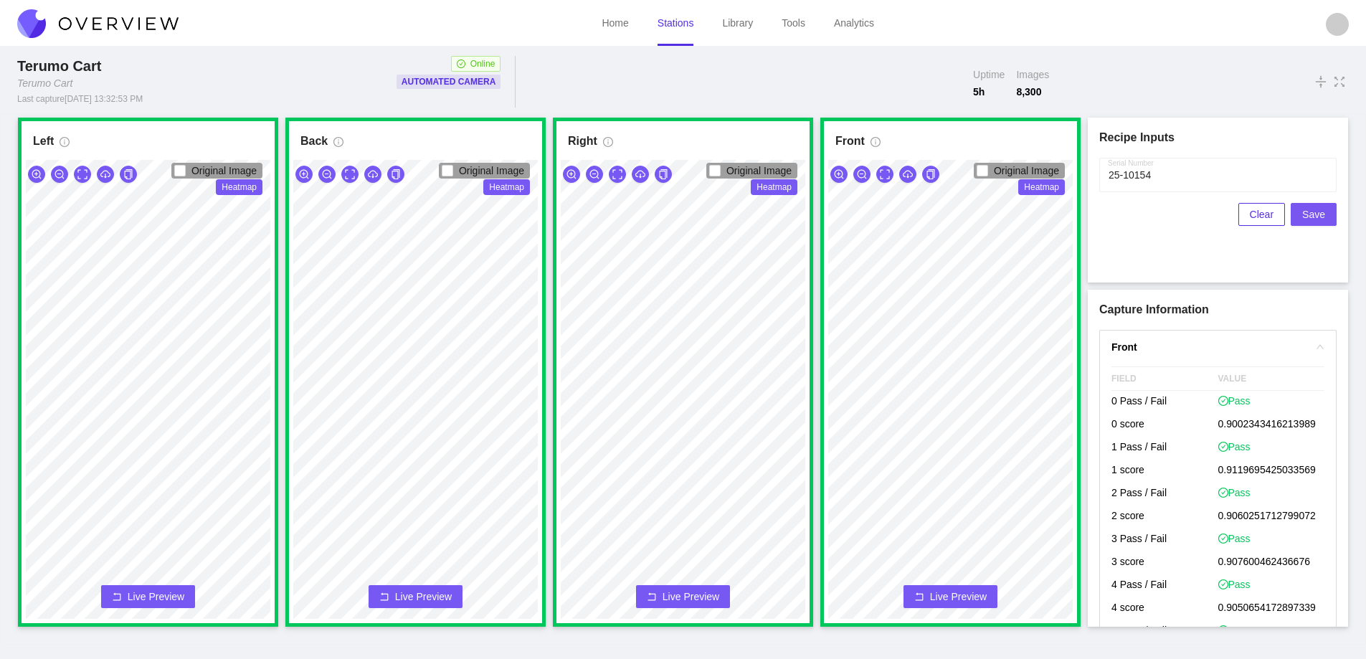
click at [1328, 209] on button "Save" at bounding box center [1314, 214] width 46 height 23
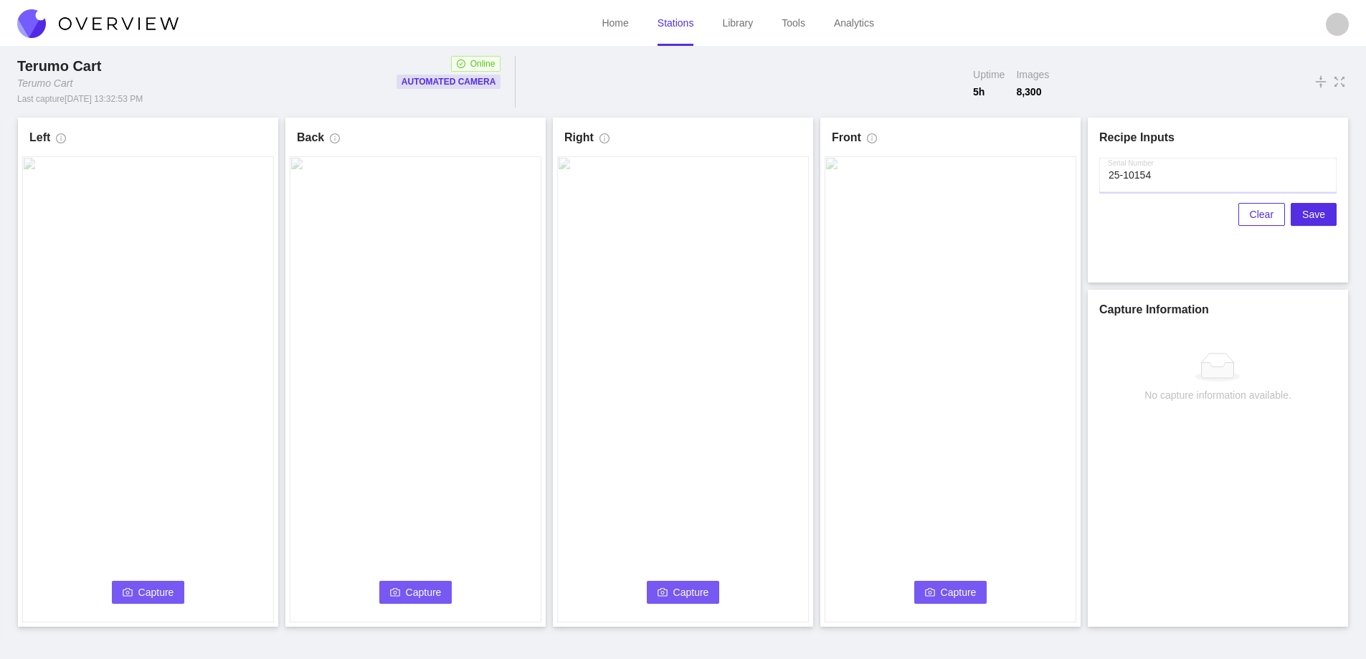
click at [1186, 176] on input "Serial Number" at bounding box center [1218, 175] width 237 height 34
type input "25-10155"
click at [148, 595] on span "Capture" at bounding box center [156, 593] width 36 height 16
